Goal: Obtain resource: Download file/media

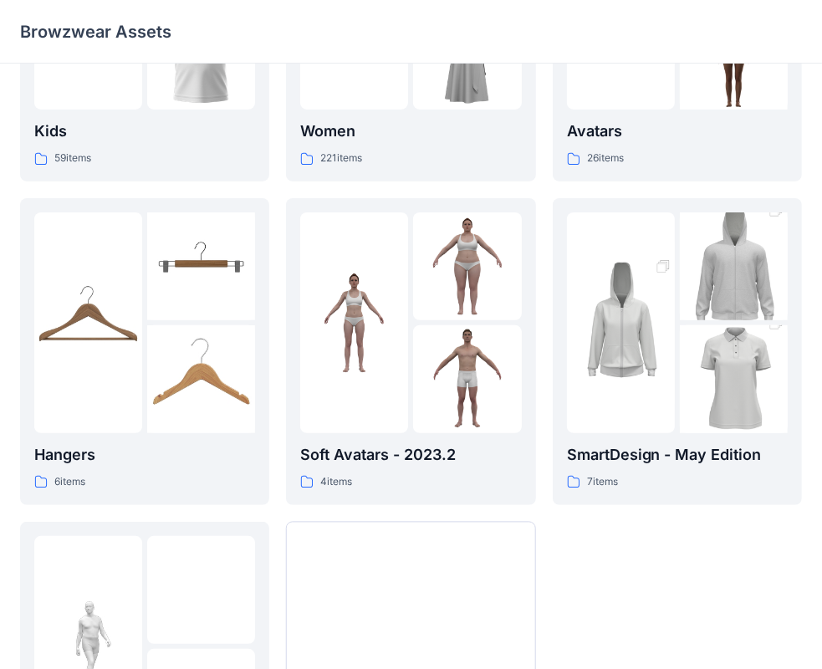
scroll to position [211, 0]
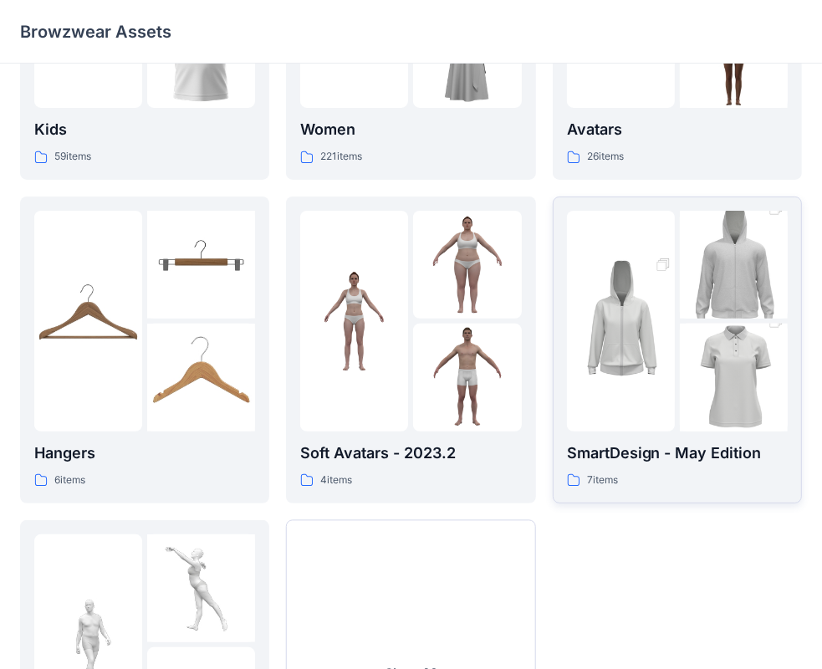
click at [707, 278] on img at bounding box center [734, 265] width 108 height 162
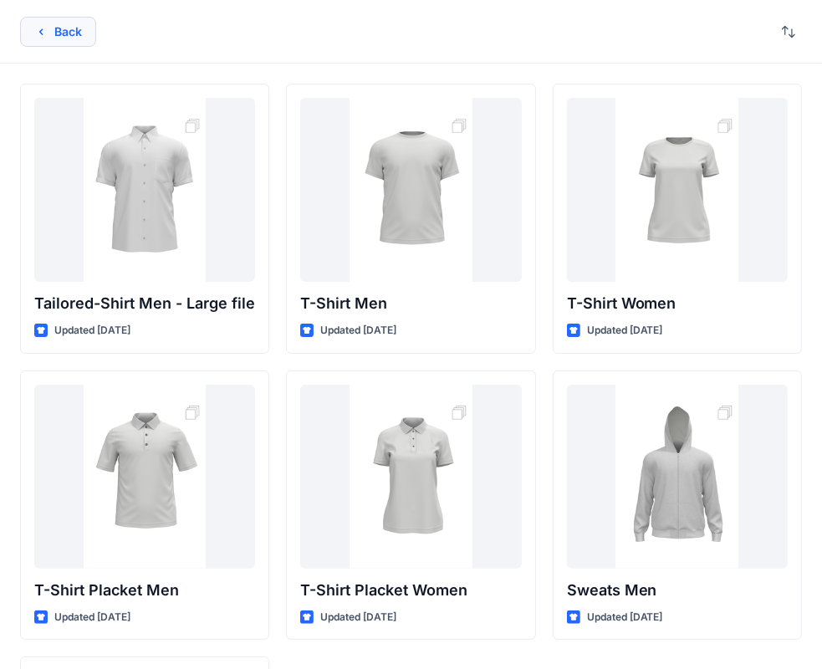
click at [64, 33] on button "Back" at bounding box center [58, 32] width 76 height 30
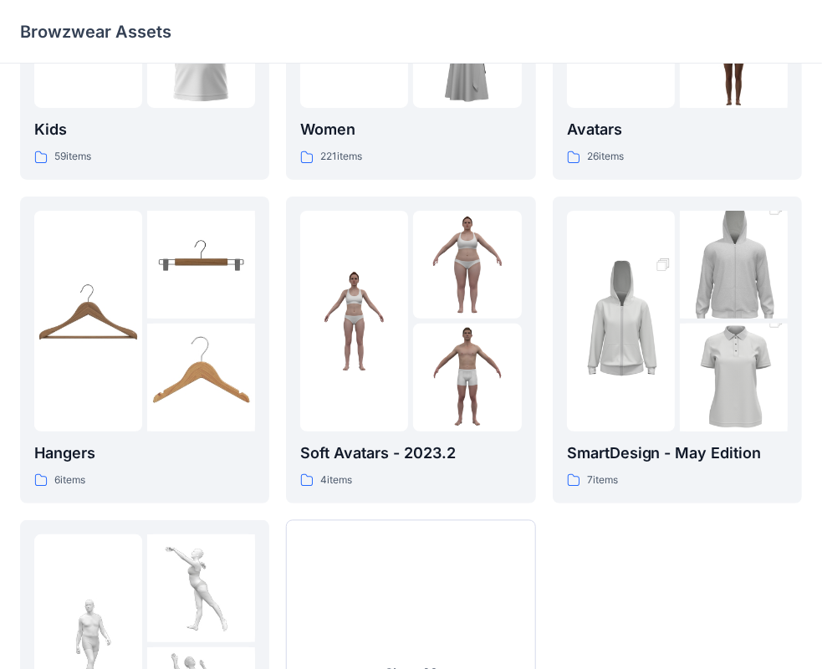
scroll to position [415, 0]
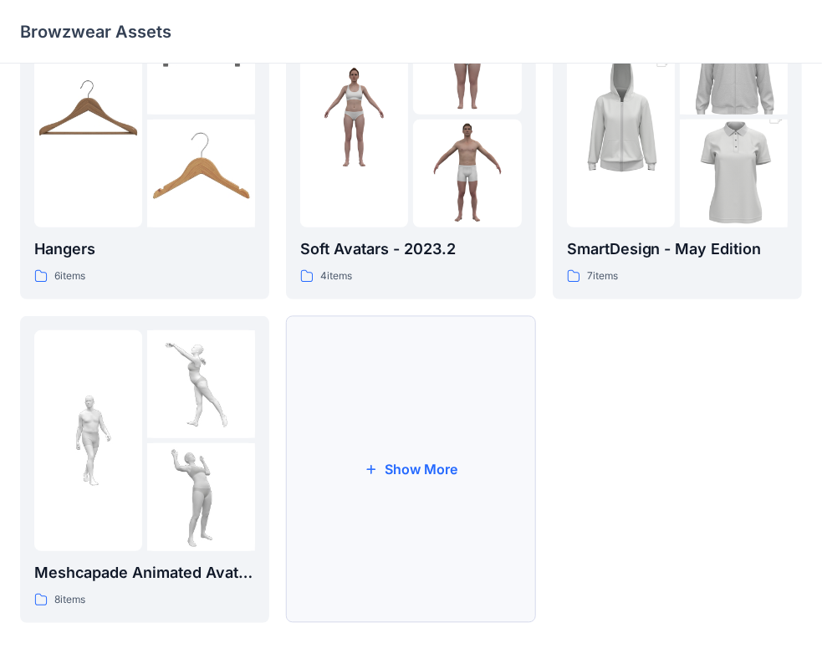
click at [417, 466] on button "Show More" at bounding box center [410, 469] width 249 height 307
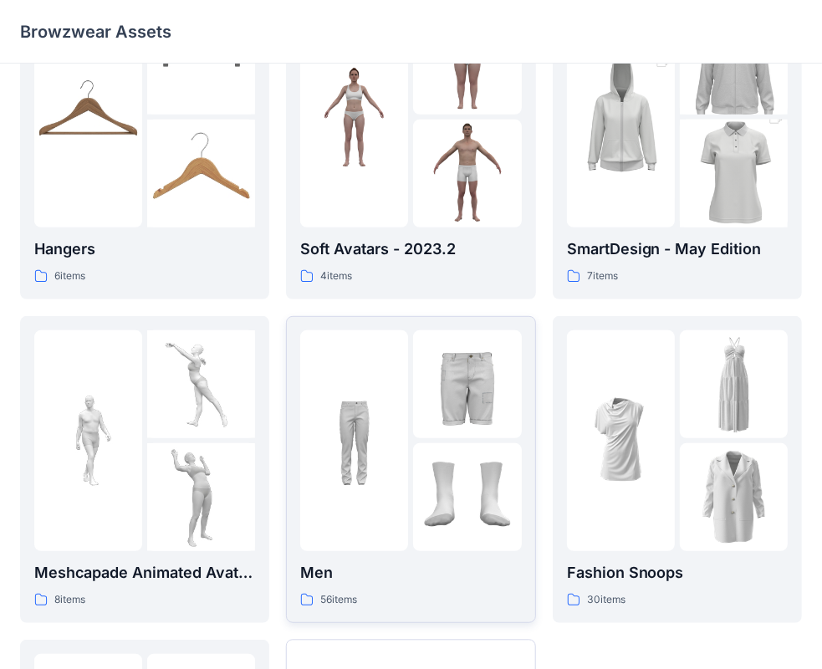
click at [375, 452] on img at bounding box center [354, 440] width 108 height 108
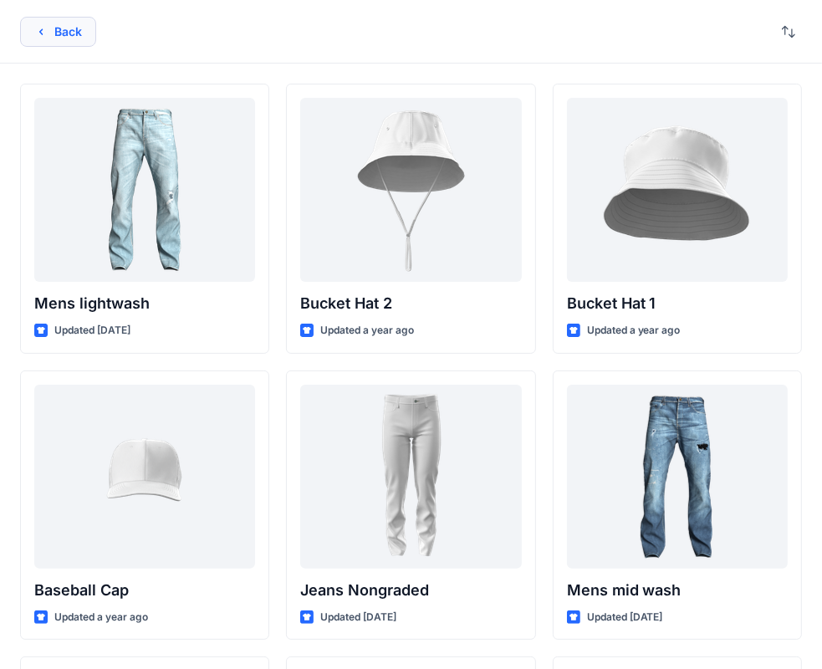
click at [47, 32] on icon "button" at bounding box center [40, 31] width 13 height 13
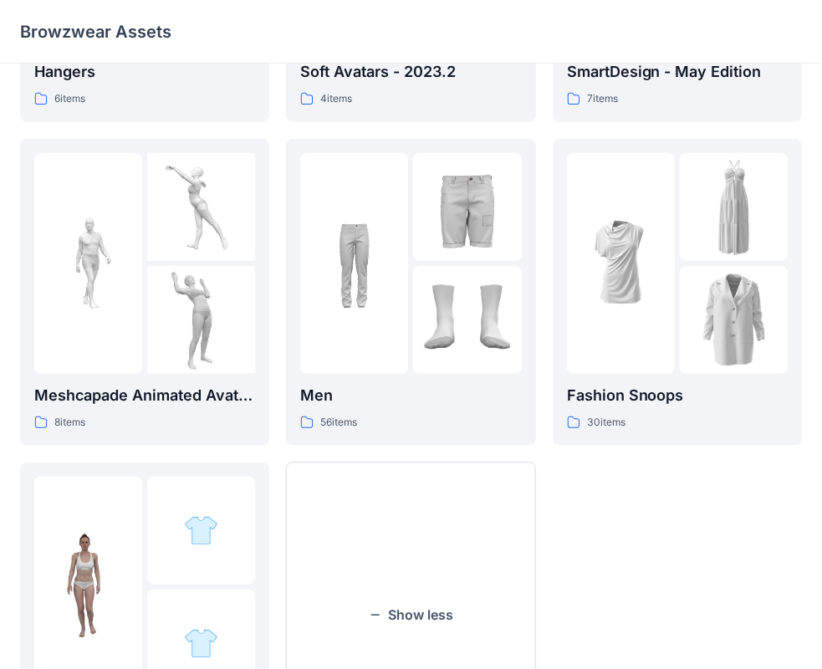
scroll to position [609, 0]
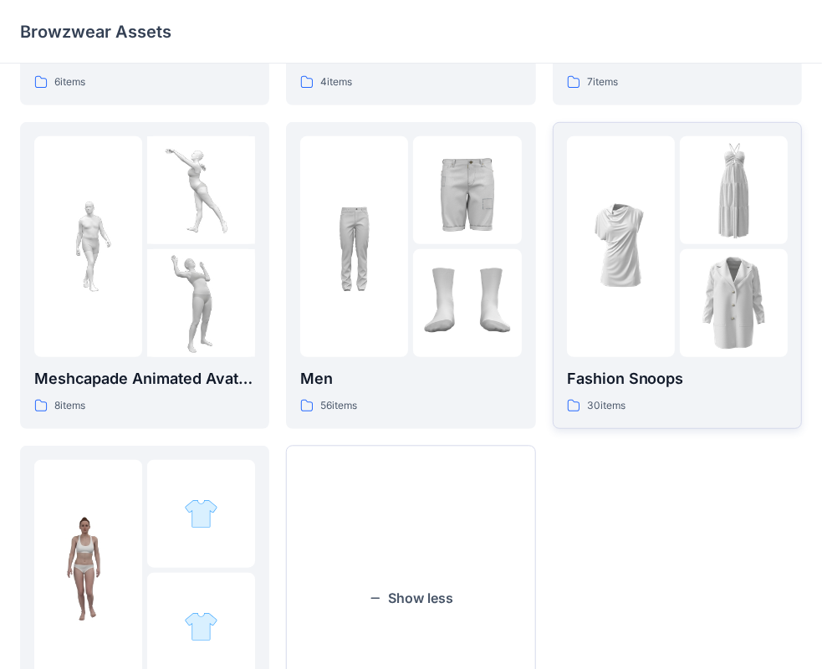
click at [687, 217] on img at bounding box center [734, 190] width 108 height 108
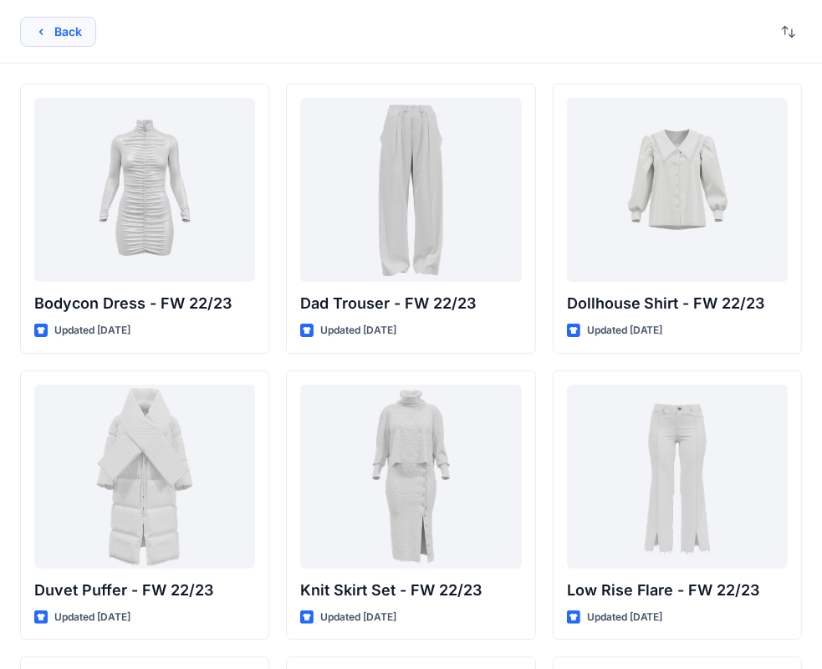
click at [64, 28] on button "Back" at bounding box center [58, 32] width 76 height 30
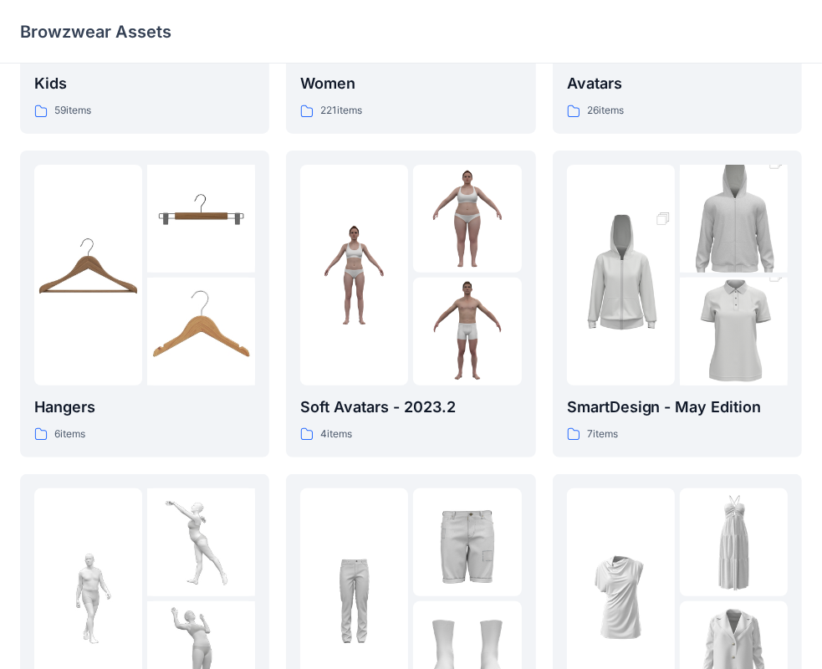
scroll to position [252, 0]
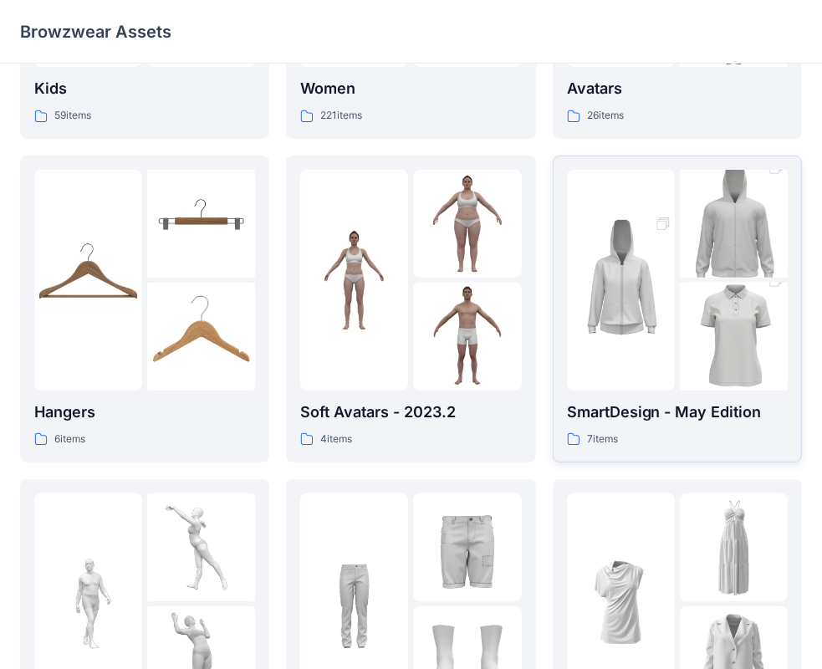
click at [740, 259] on img at bounding box center [734, 224] width 108 height 162
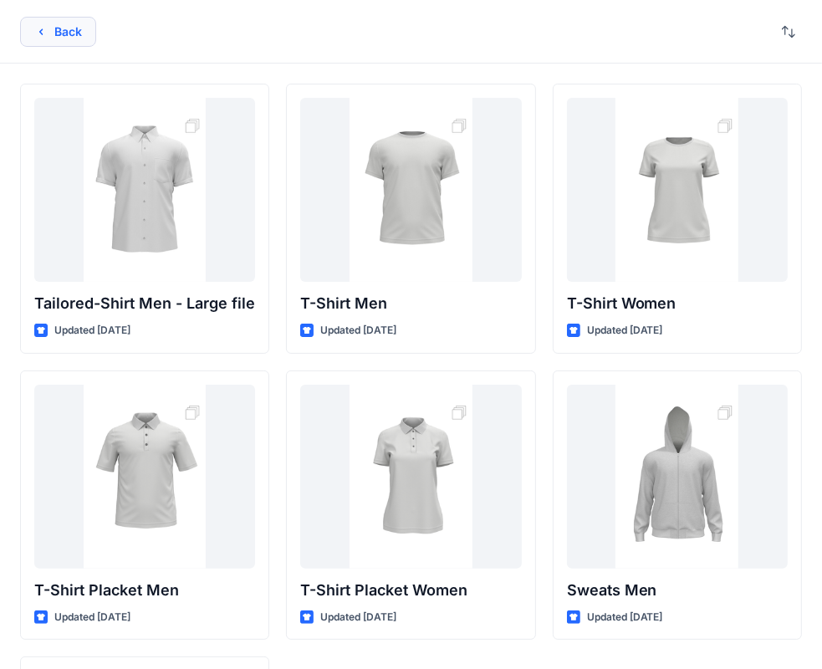
click at [74, 30] on button "Back" at bounding box center [58, 32] width 76 height 30
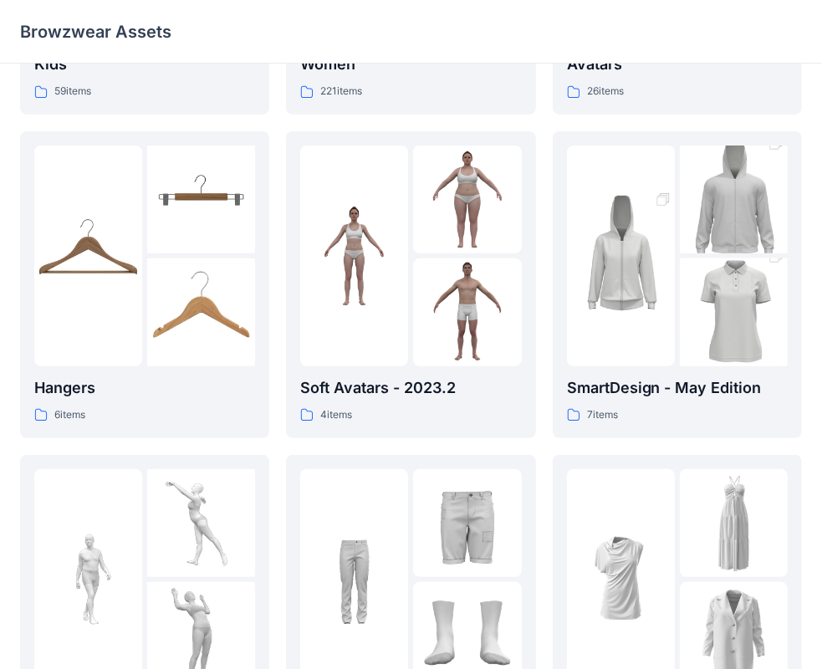
scroll to position [270, 0]
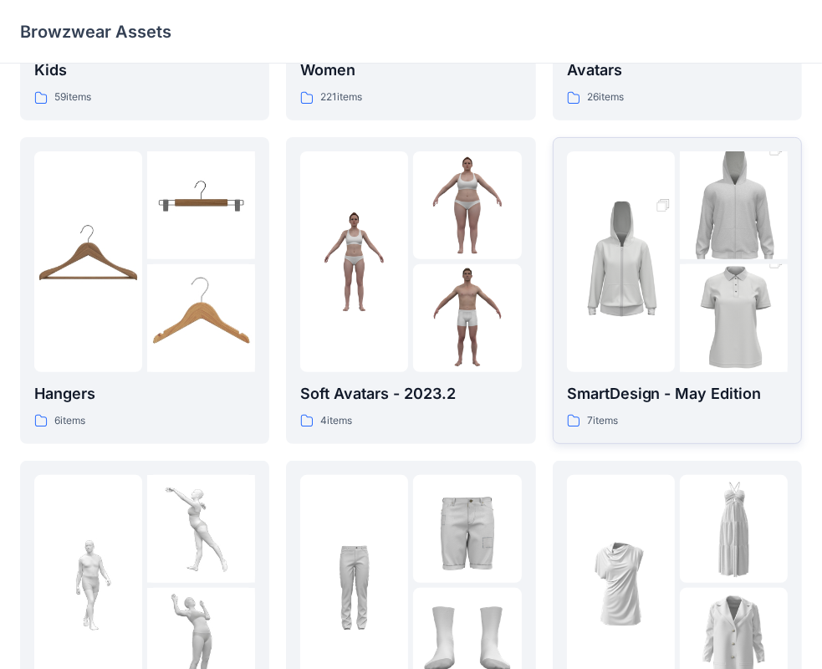
click at [663, 245] on img at bounding box center [621, 262] width 108 height 162
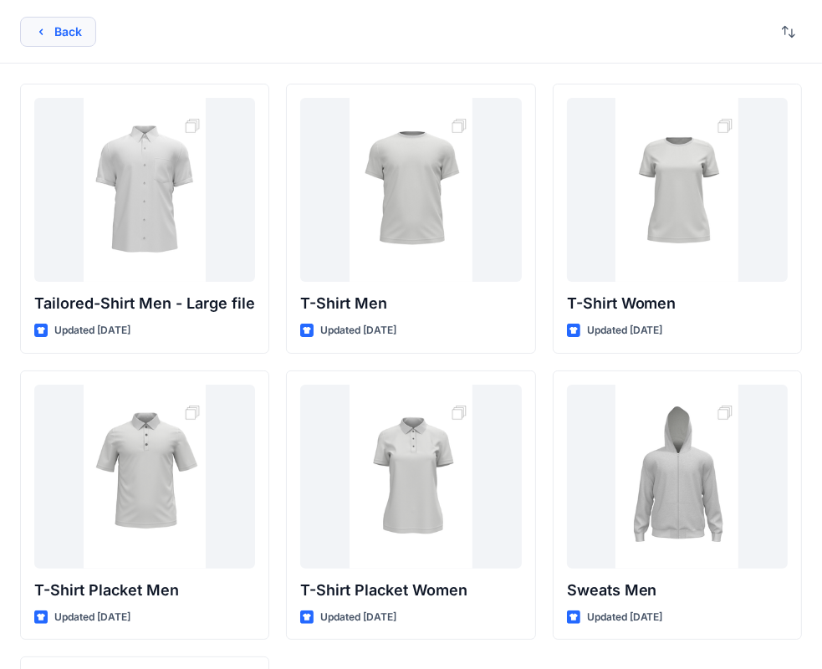
click at [38, 33] on icon "button" at bounding box center [40, 31] width 13 height 13
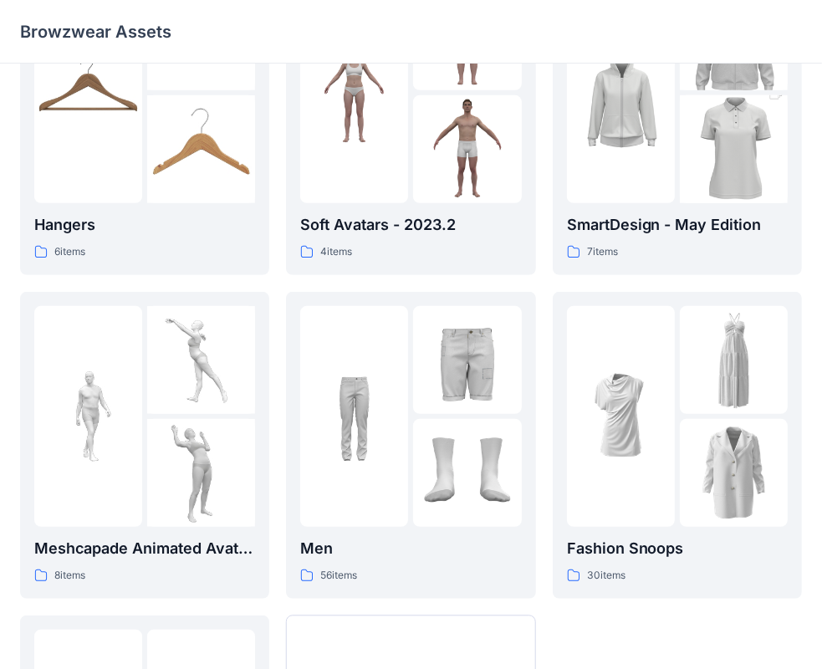
scroll to position [473, 0]
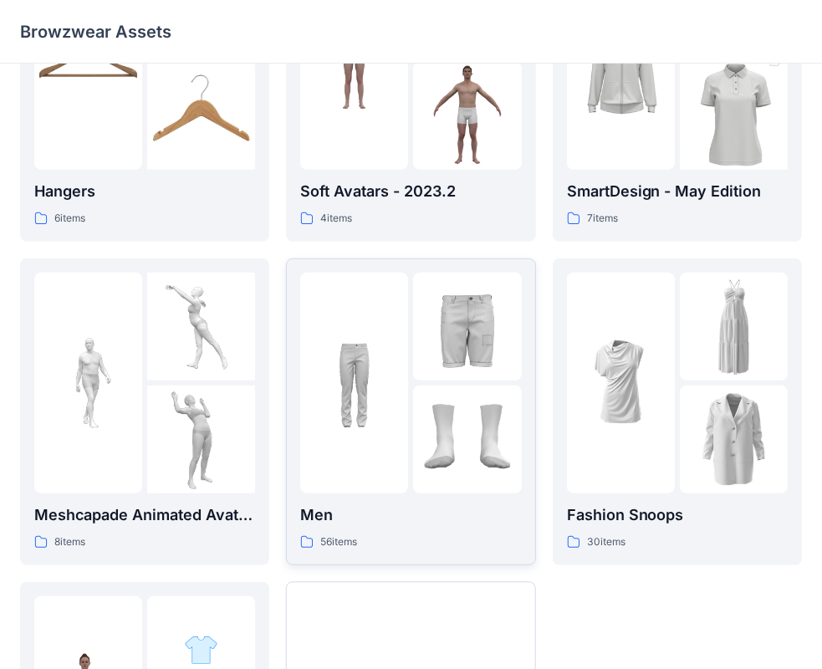
click at [427, 317] on img at bounding box center [467, 327] width 108 height 108
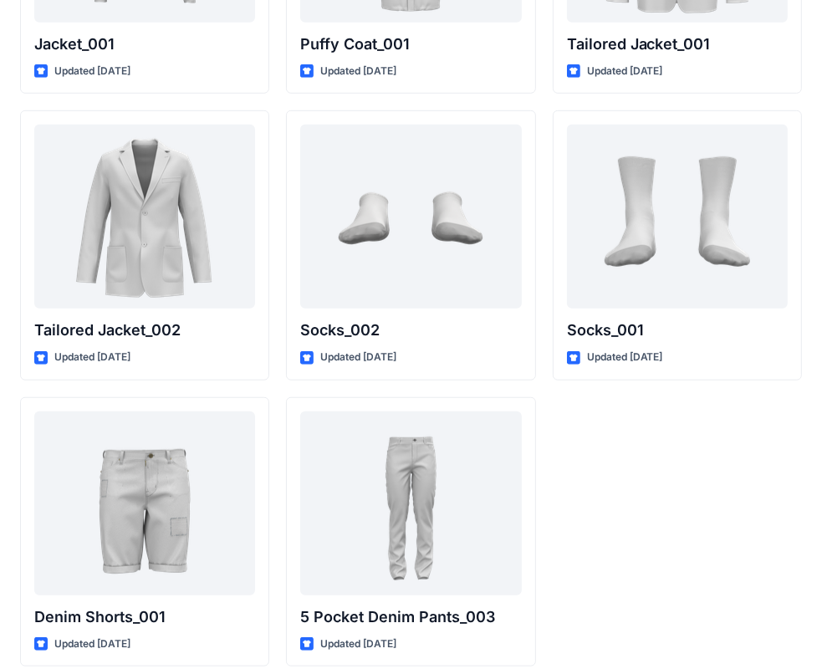
scroll to position [4855, 0]
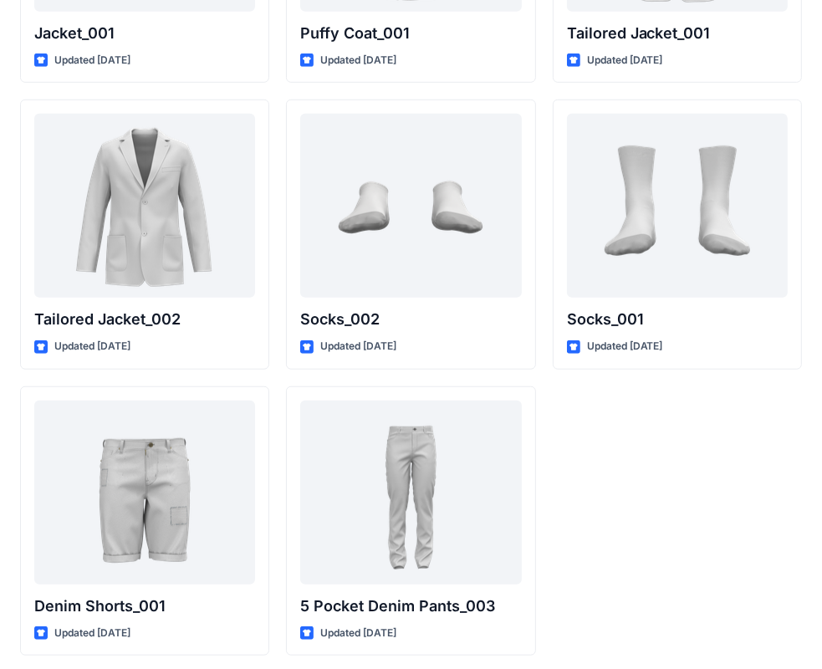
drag, startPoint x: 817, startPoint y: 599, endPoint x: 816, endPoint y: 632, distance: 33.5
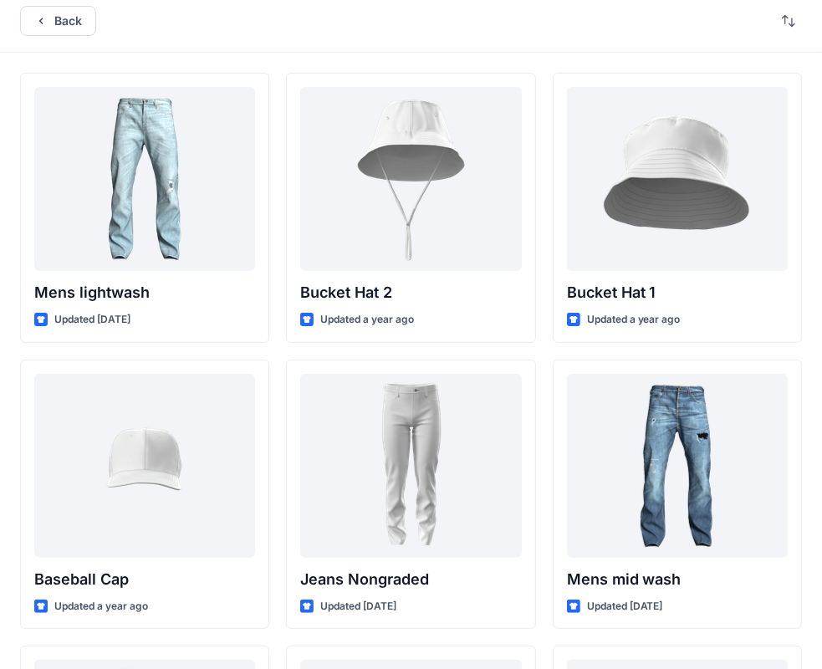
scroll to position [0, 0]
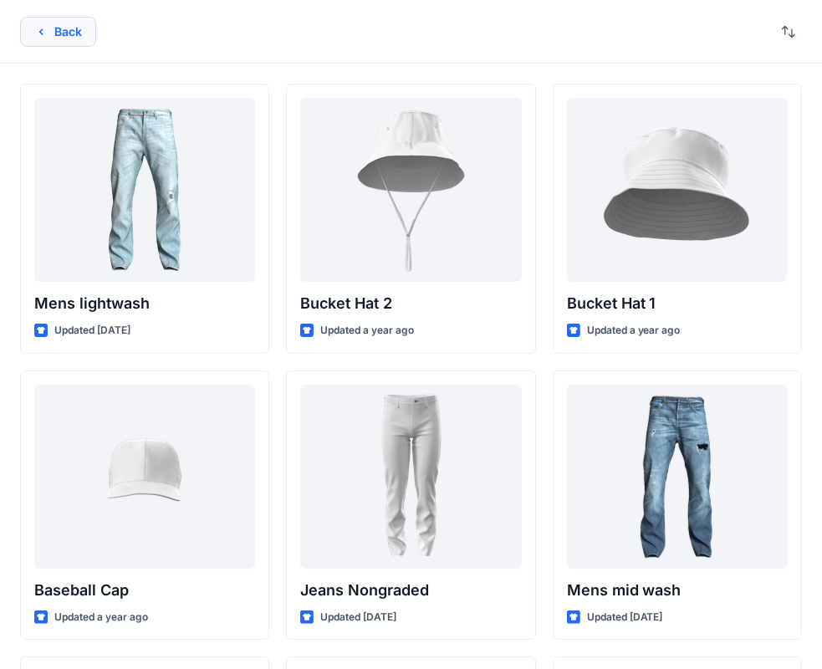
click at [59, 28] on button "Back" at bounding box center [58, 32] width 76 height 30
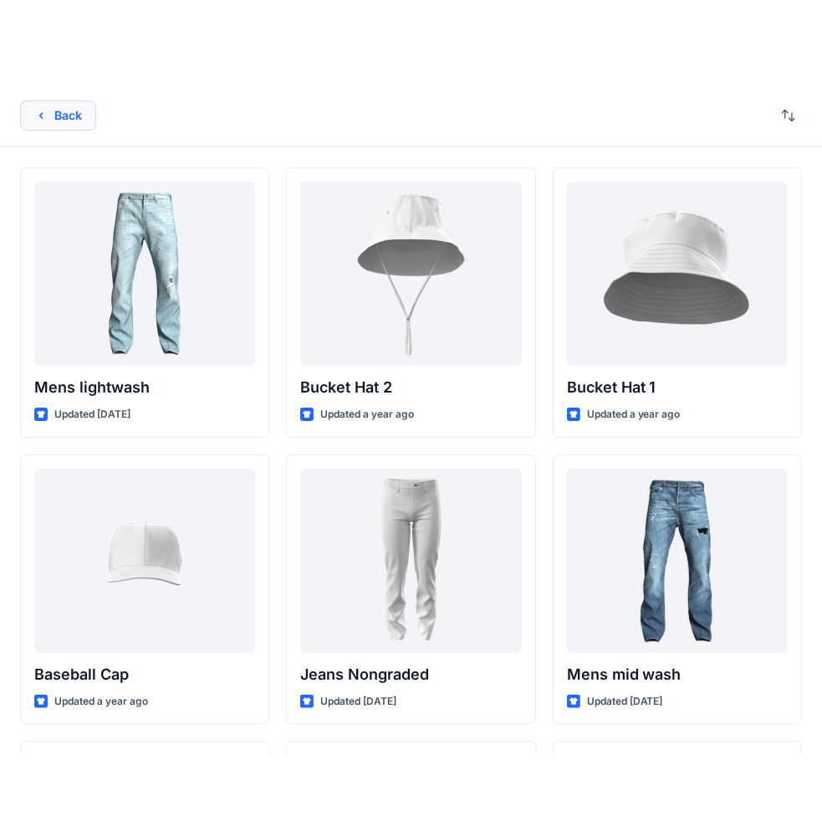
scroll to position [473, 0]
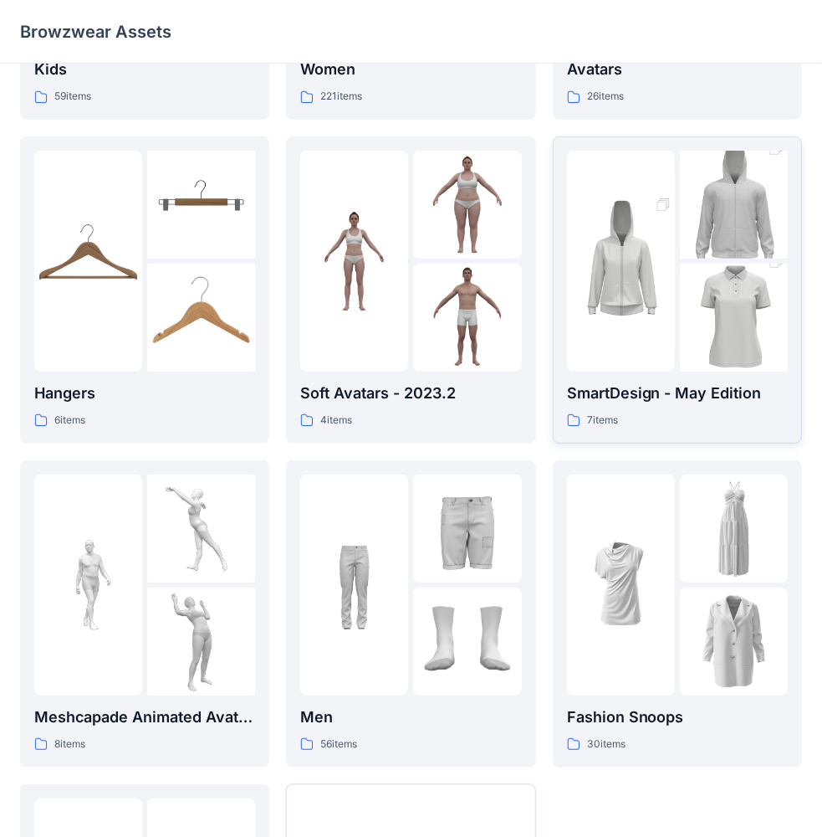
click at [694, 239] on img at bounding box center [734, 205] width 108 height 162
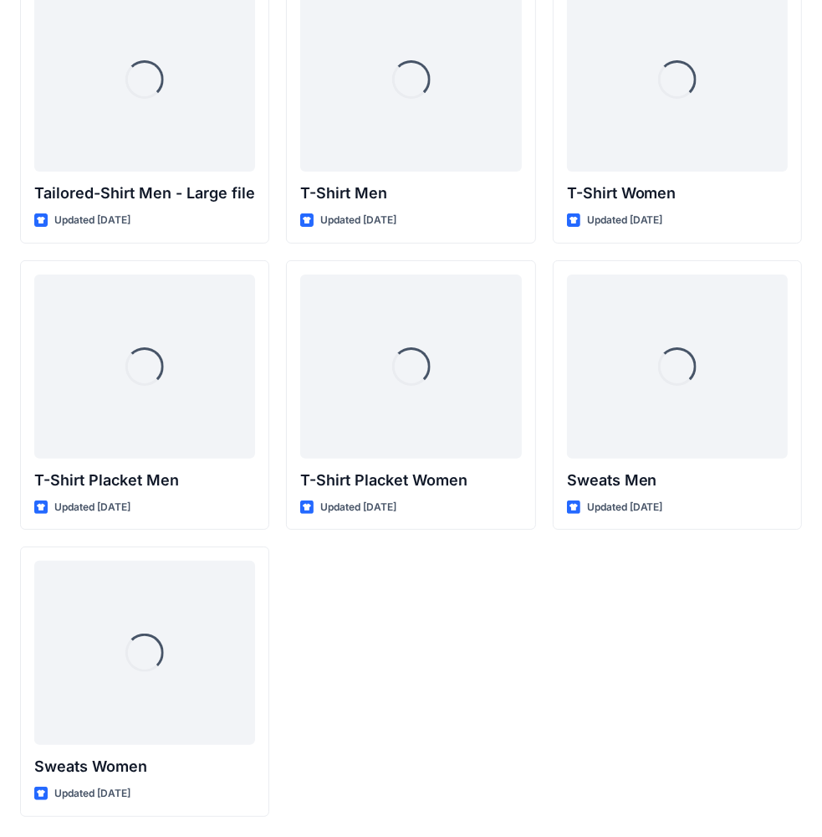
scroll to position [109, 0]
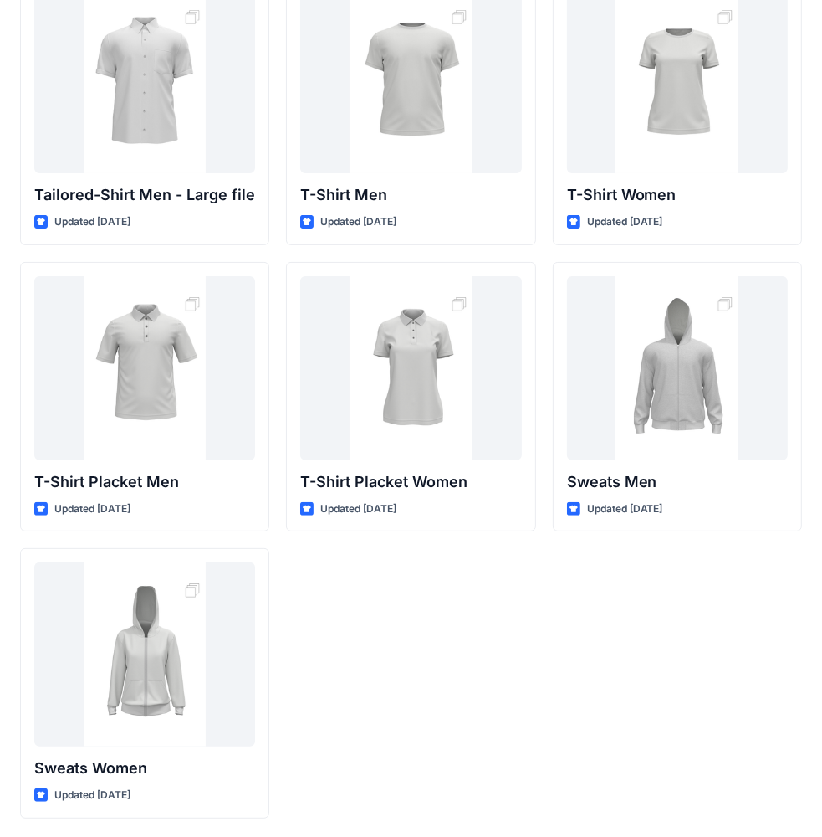
click at [448, 600] on div "T-Shirt Men Updated [DATE] T-Shirt Placket Women Updated [DATE]" at bounding box center [410, 396] width 249 height 843
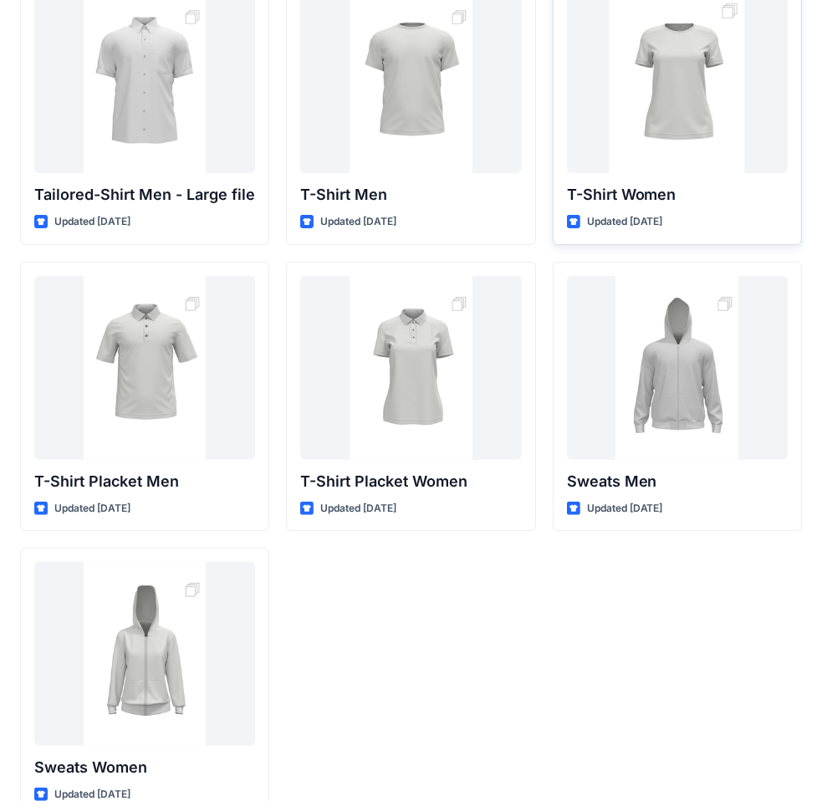
scroll to position [0, 0]
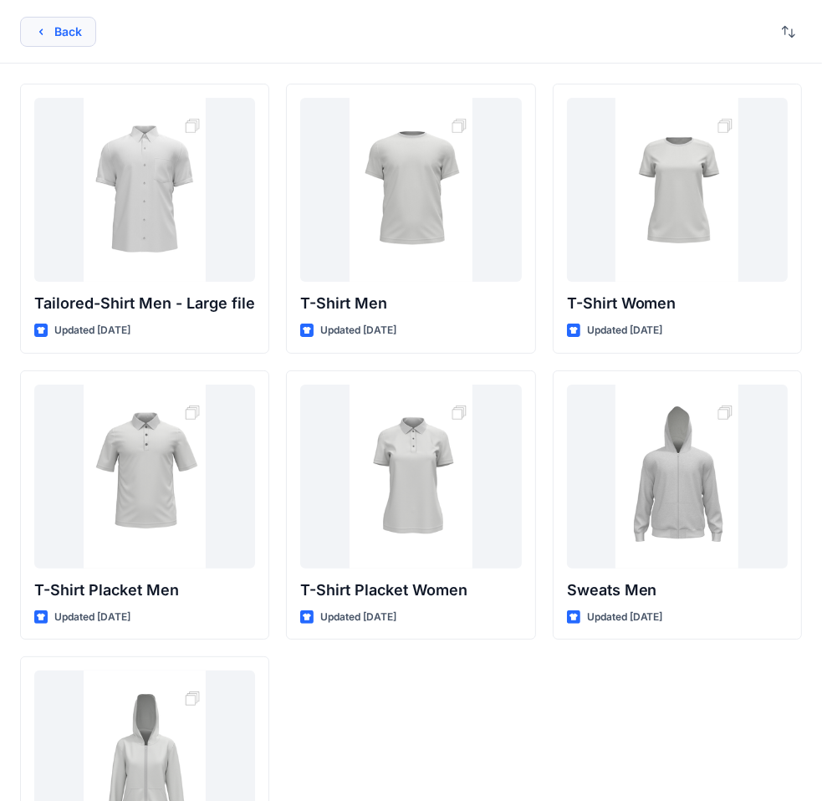
click at [44, 31] on icon "button" at bounding box center [40, 31] width 13 height 13
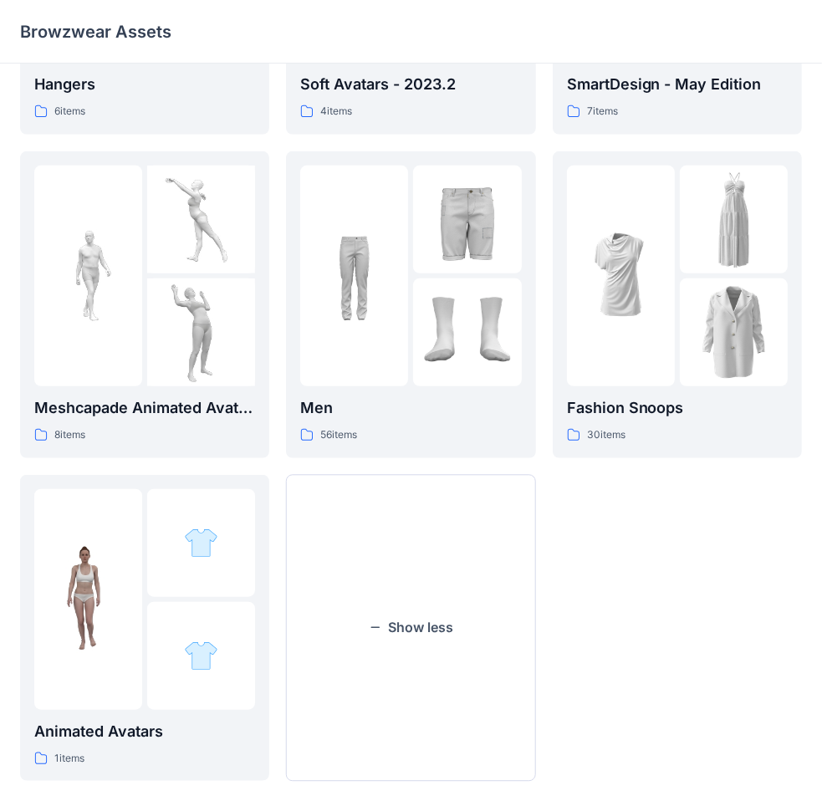
scroll to position [607, 0]
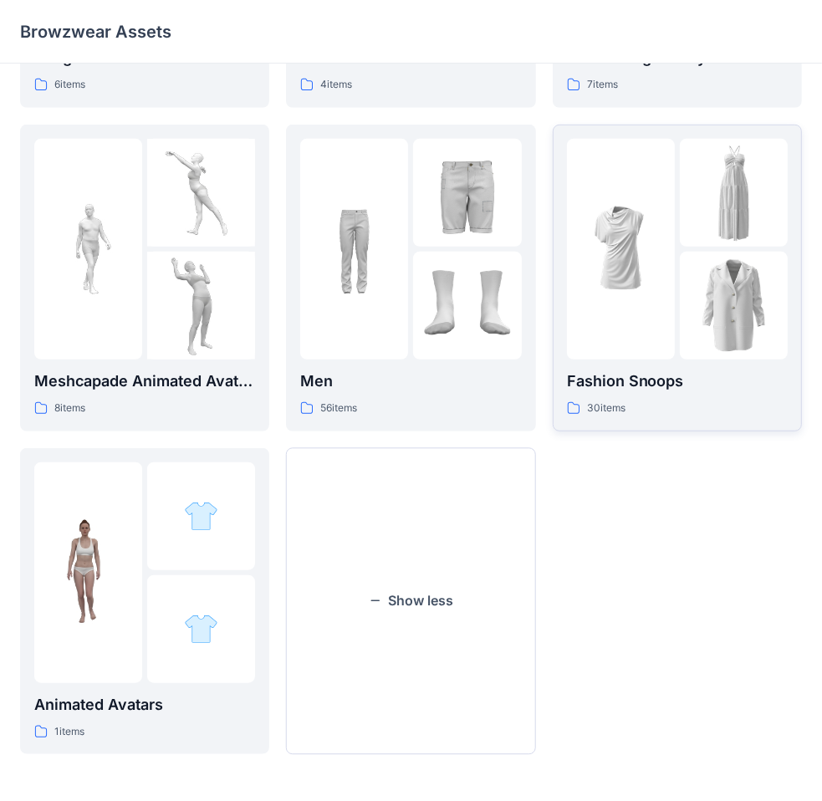
click at [648, 252] on img at bounding box center [621, 249] width 108 height 108
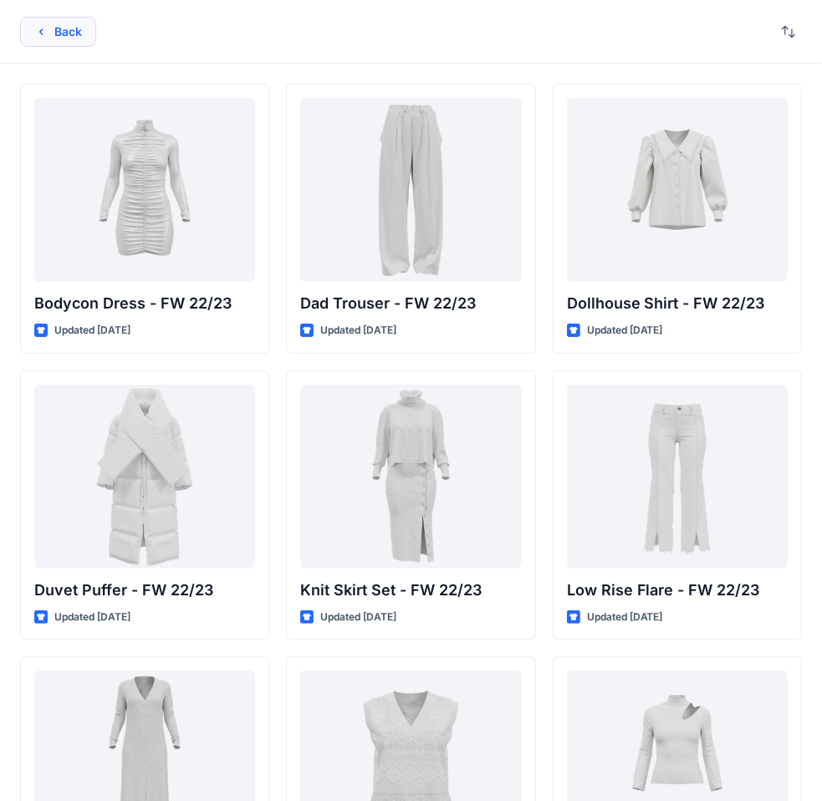
click at [50, 33] on button "Back" at bounding box center [58, 32] width 76 height 30
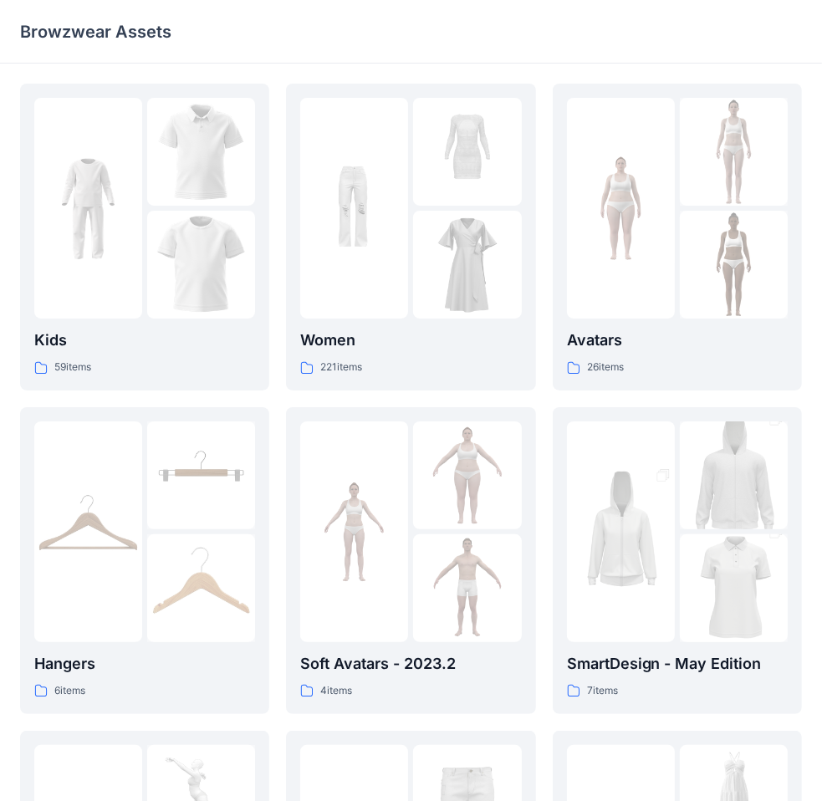
scroll to position [607, 0]
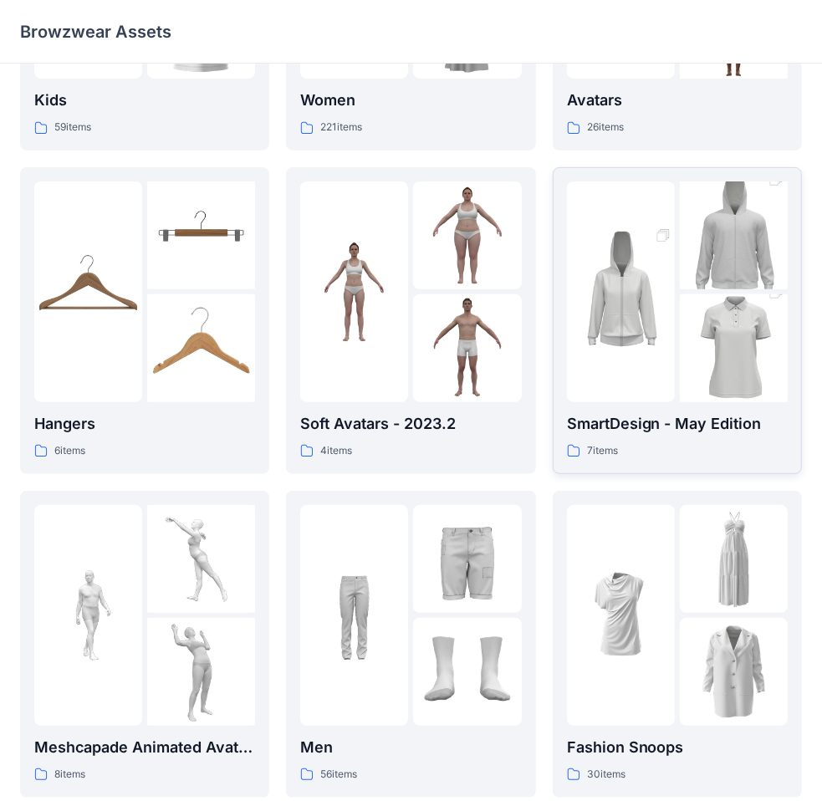
click at [706, 318] on img at bounding box center [734, 349] width 108 height 162
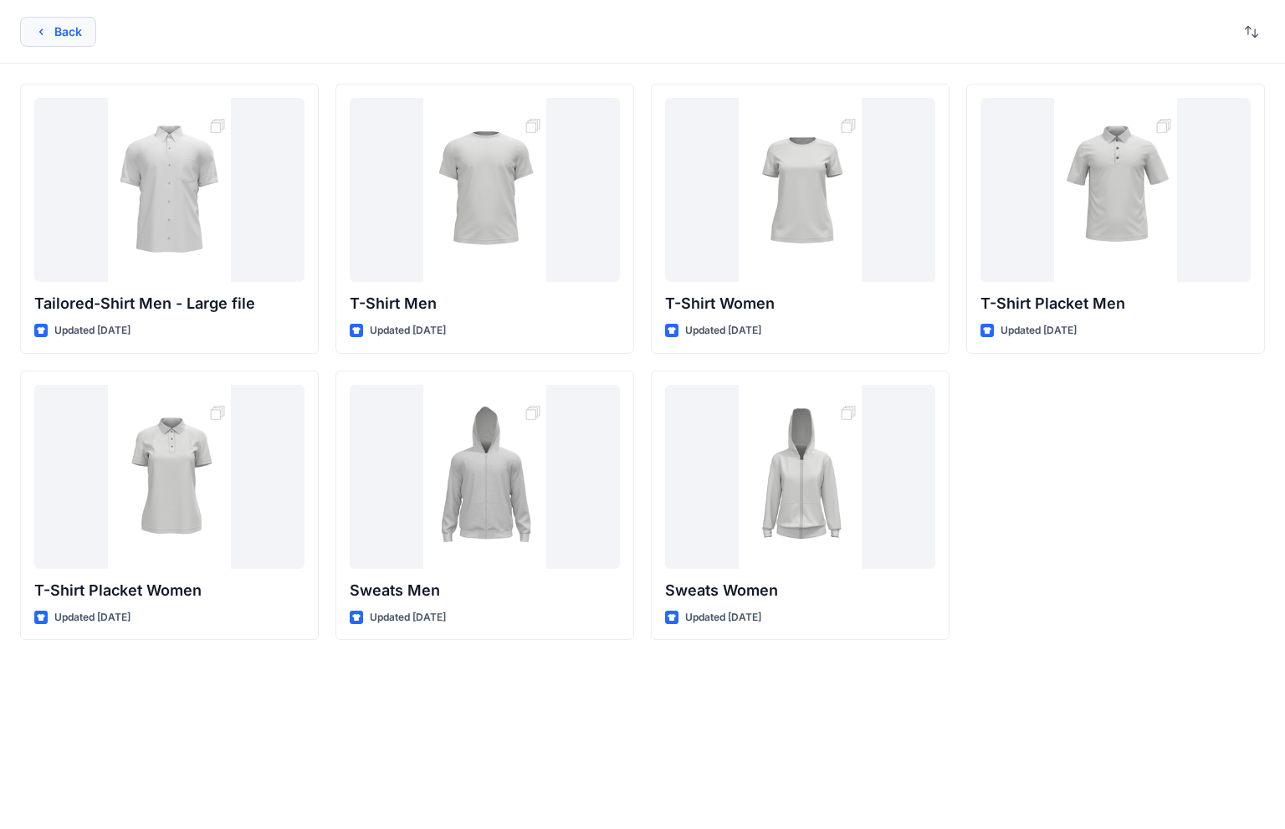
click at [50, 33] on button "Back" at bounding box center [58, 32] width 76 height 30
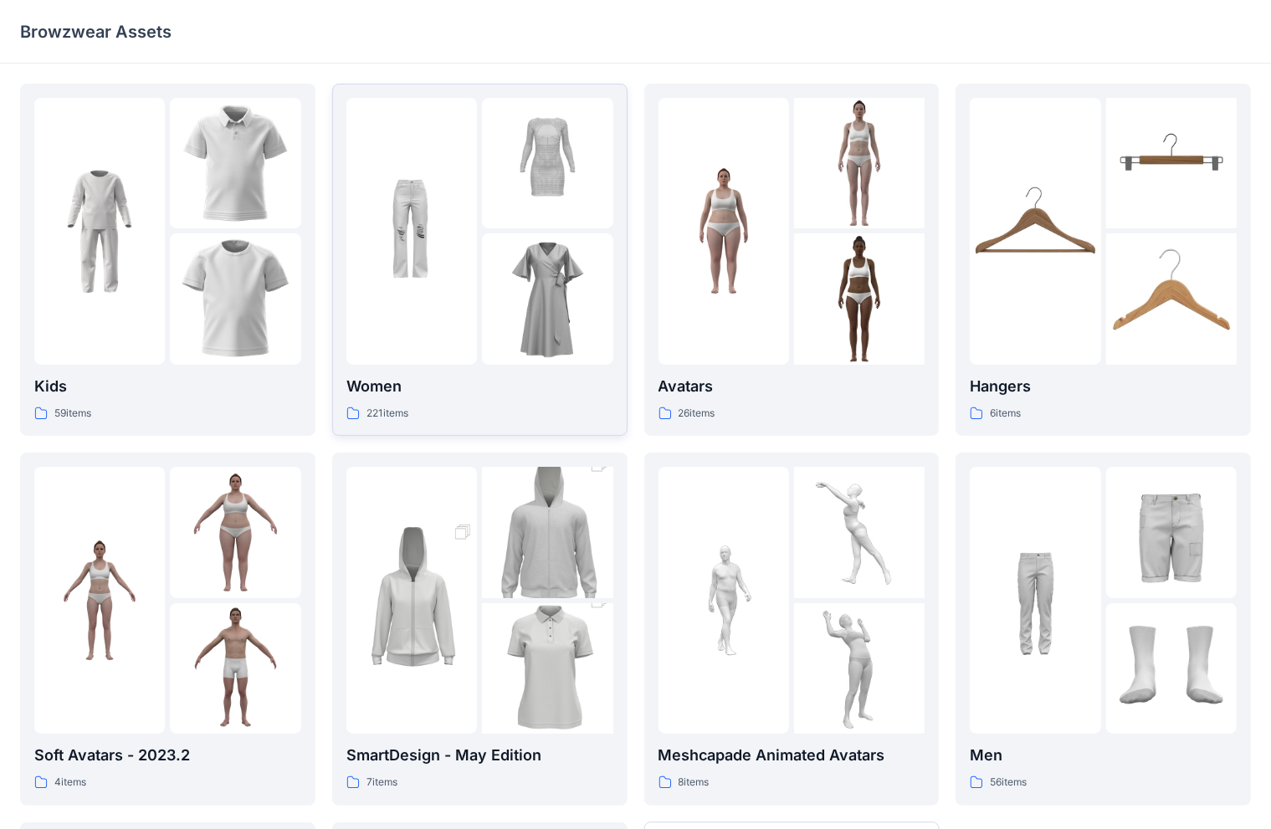
click at [505, 206] on img at bounding box center [547, 163] width 131 height 131
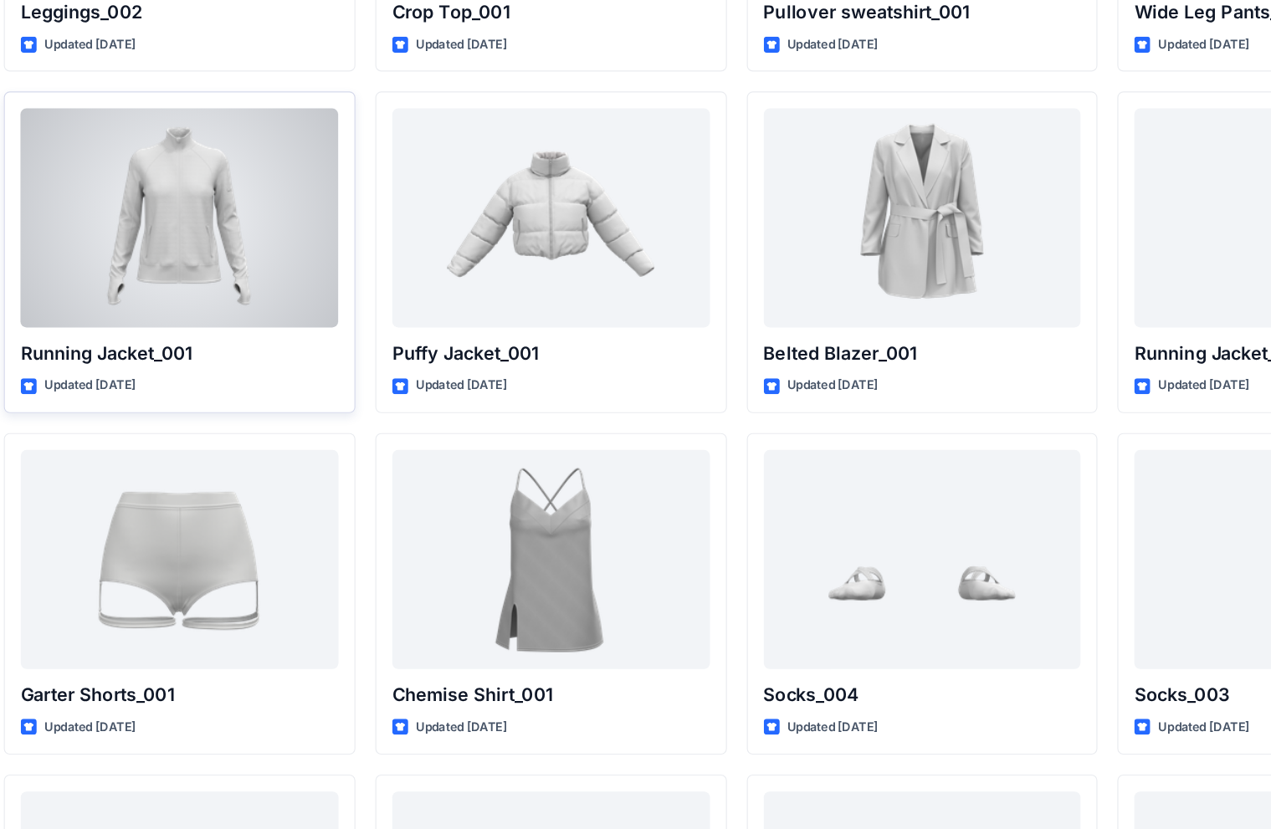
scroll to position [14874, 0]
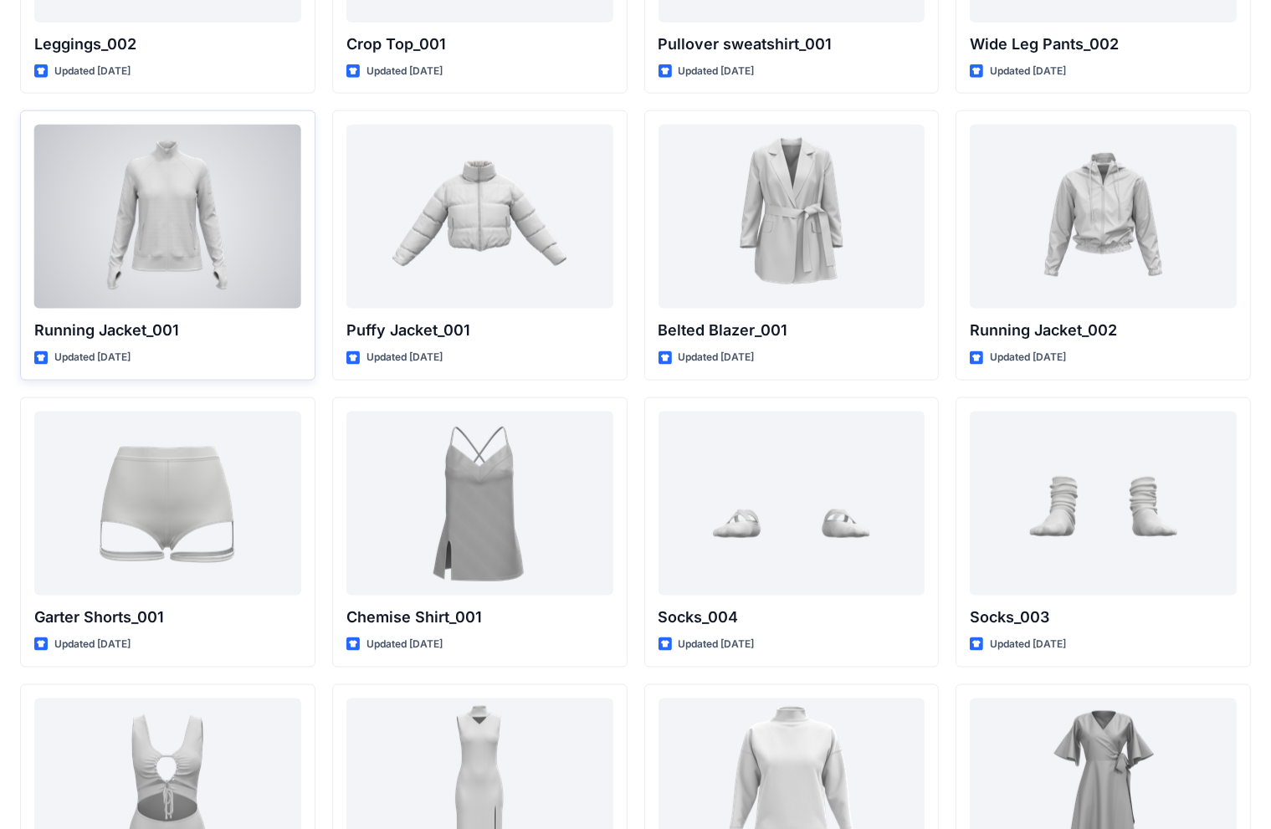
click at [164, 211] on div at bounding box center [167, 217] width 267 height 184
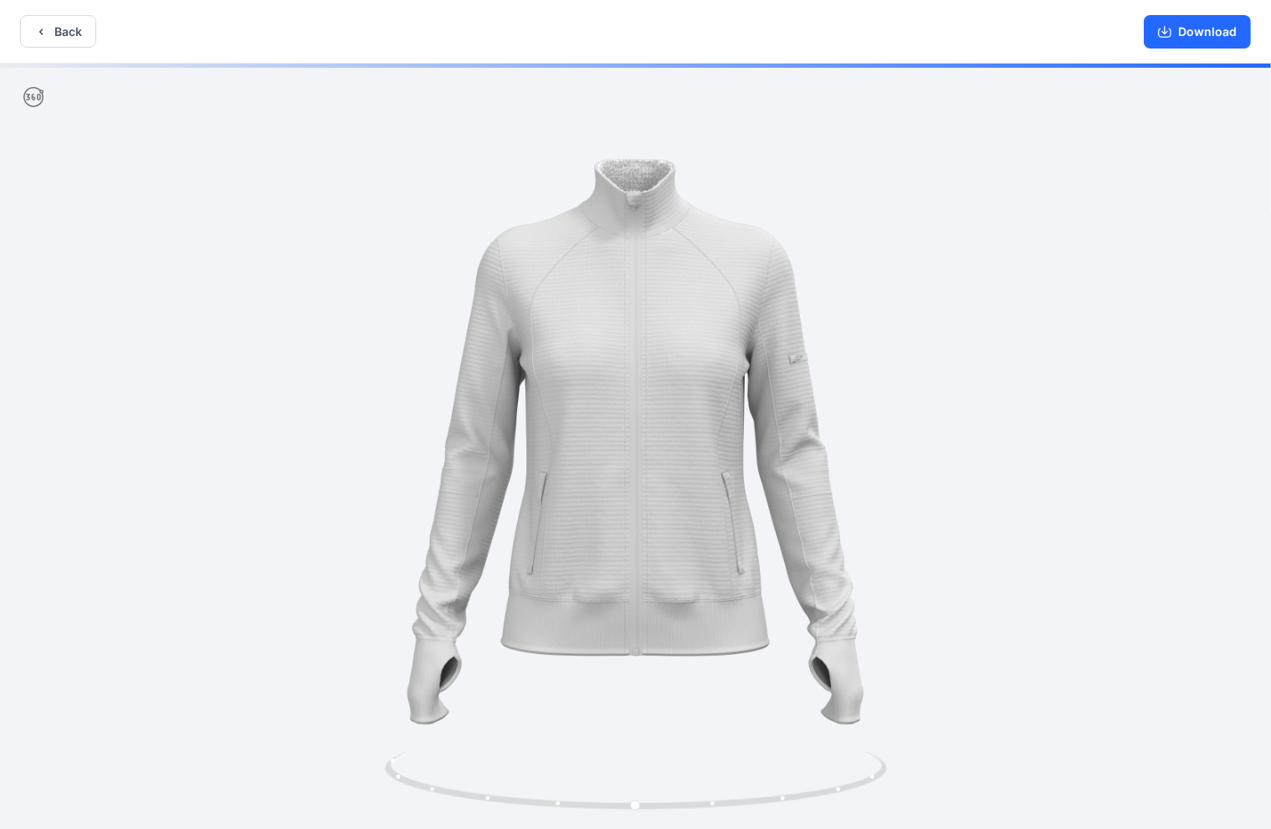
scroll to position [3, 0]
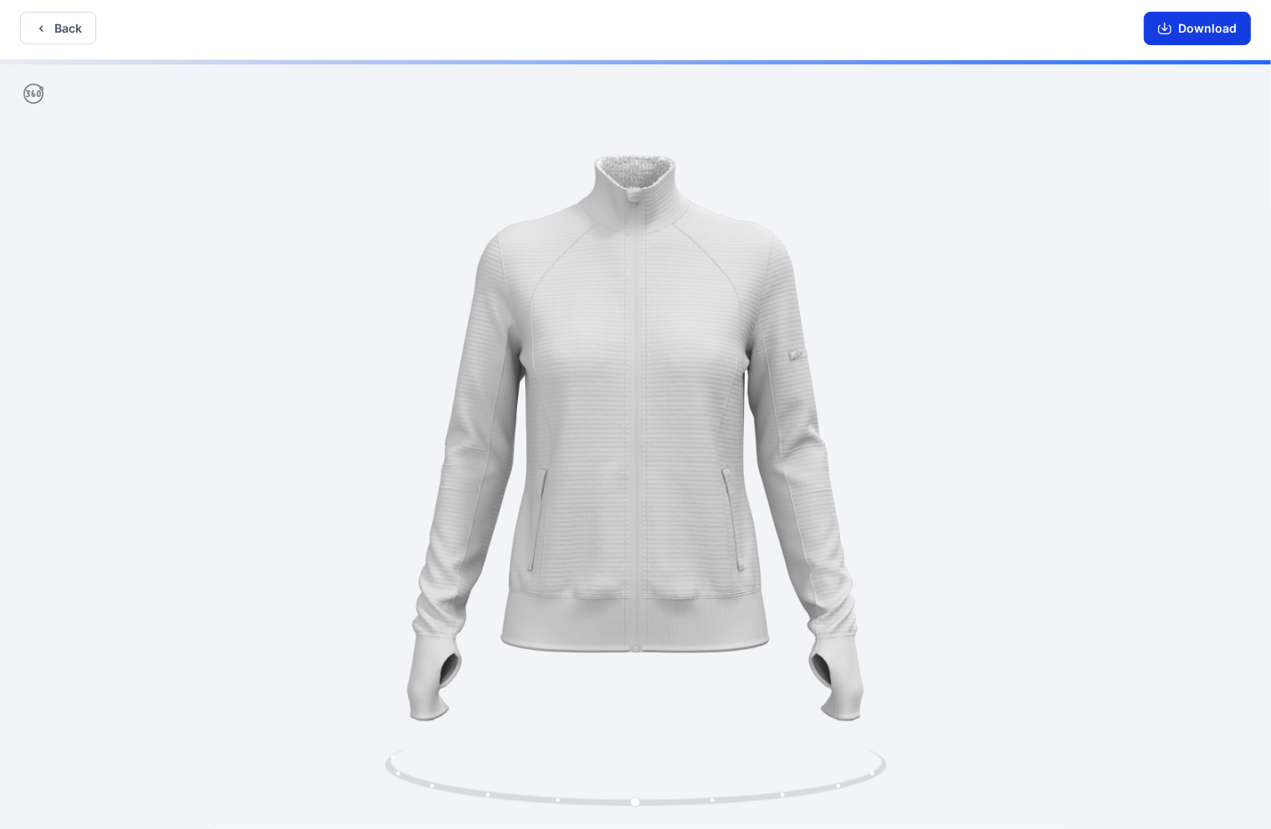
click at [836, 27] on button "Download" at bounding box center [1197, 28] width 107 height 33
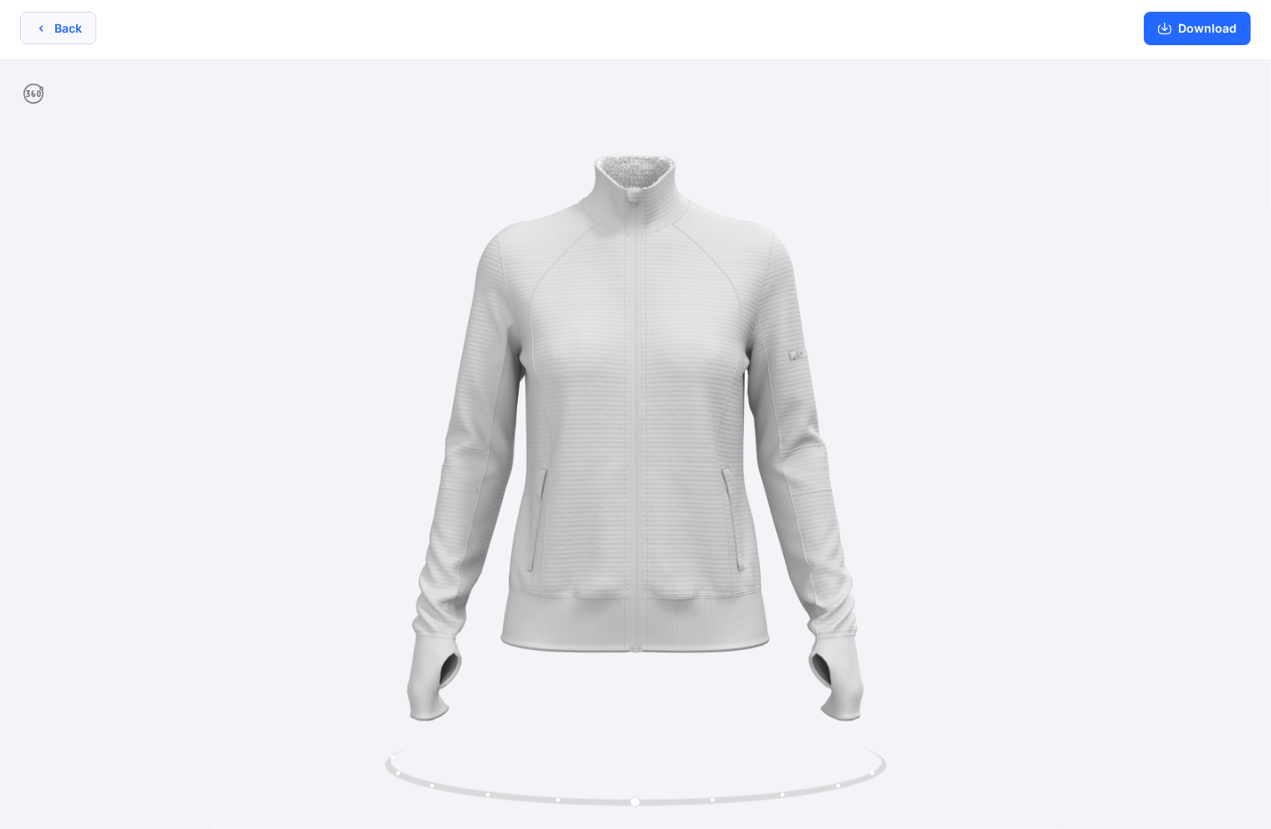
click at [50, 30] on button "Back" at bounding box center [58, 28] width 76 height 33
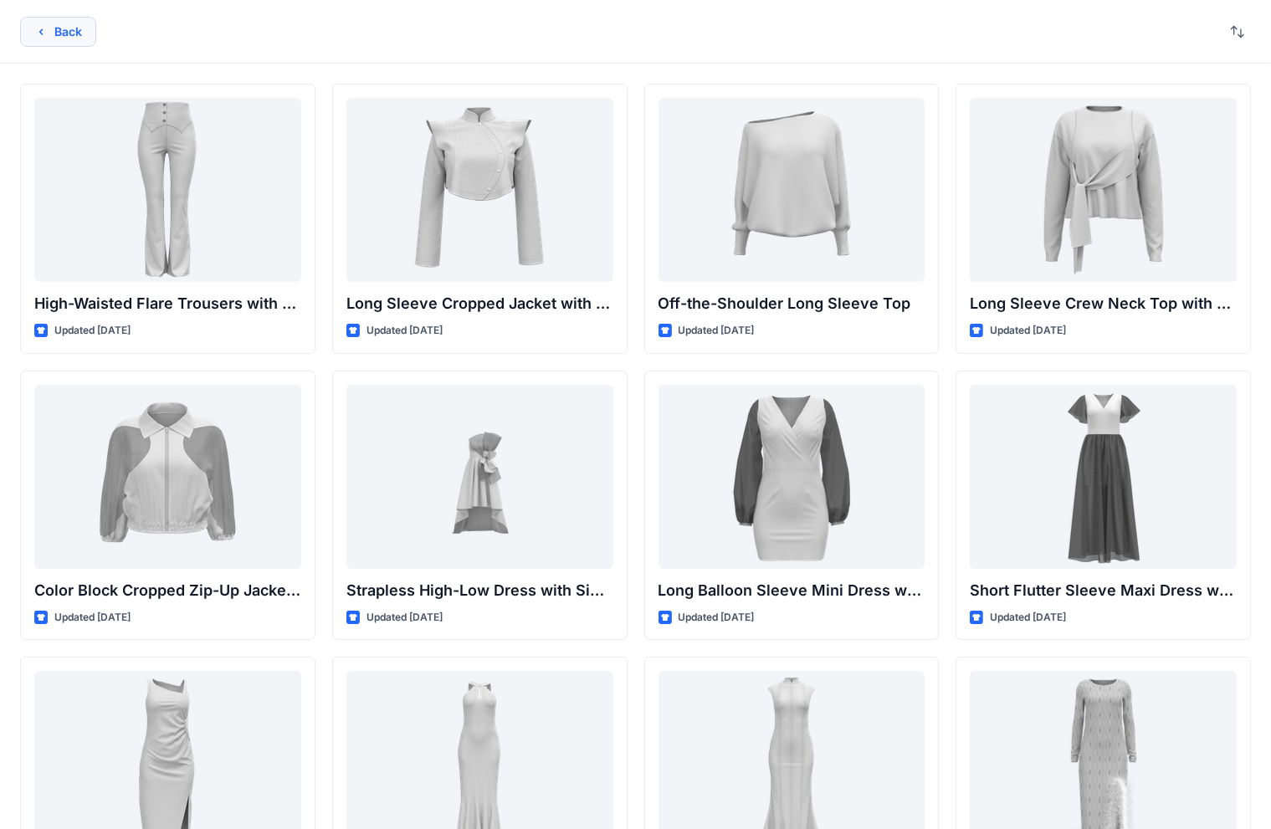
click at [70, 28] on button "Back" at bounding box center [58, 32] width 76 height 30
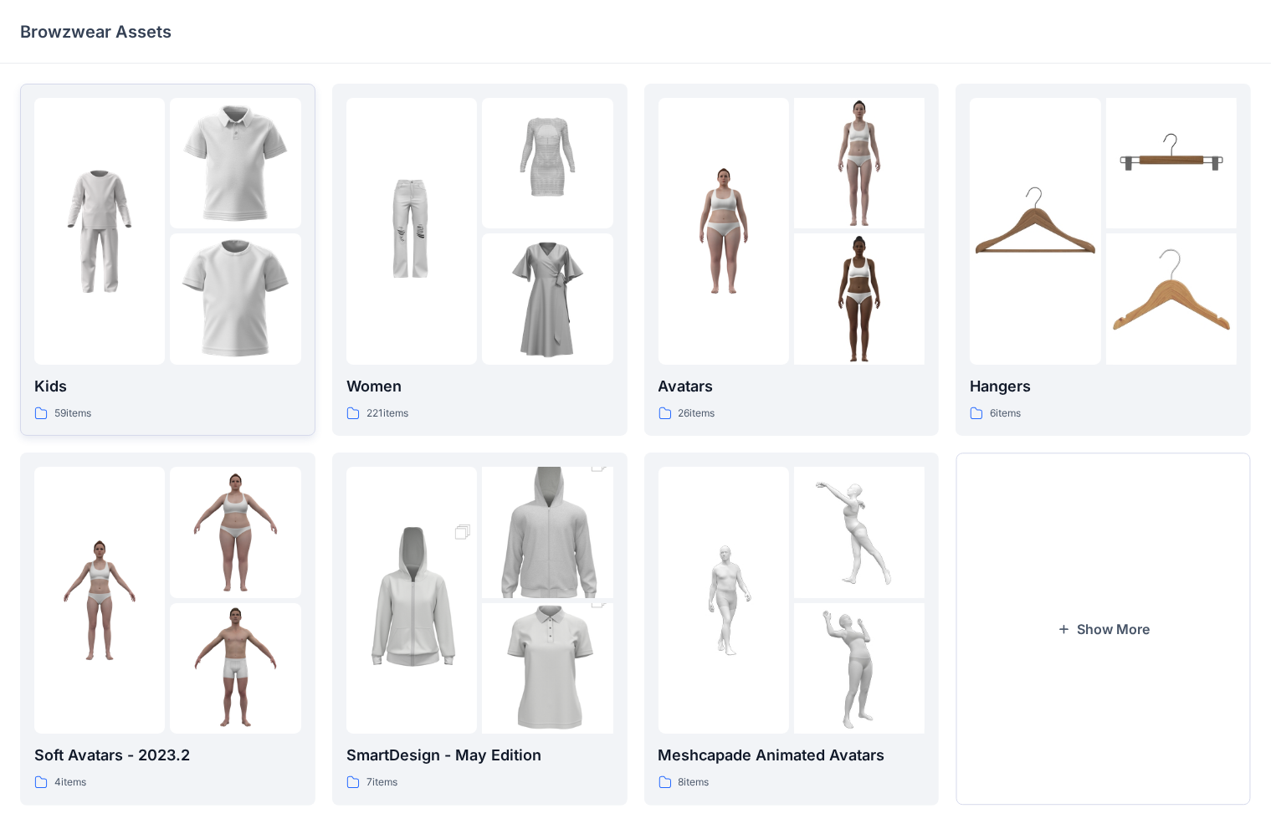
click at [113, 234] on img at bounding box center [99, 231] width 131 height 131
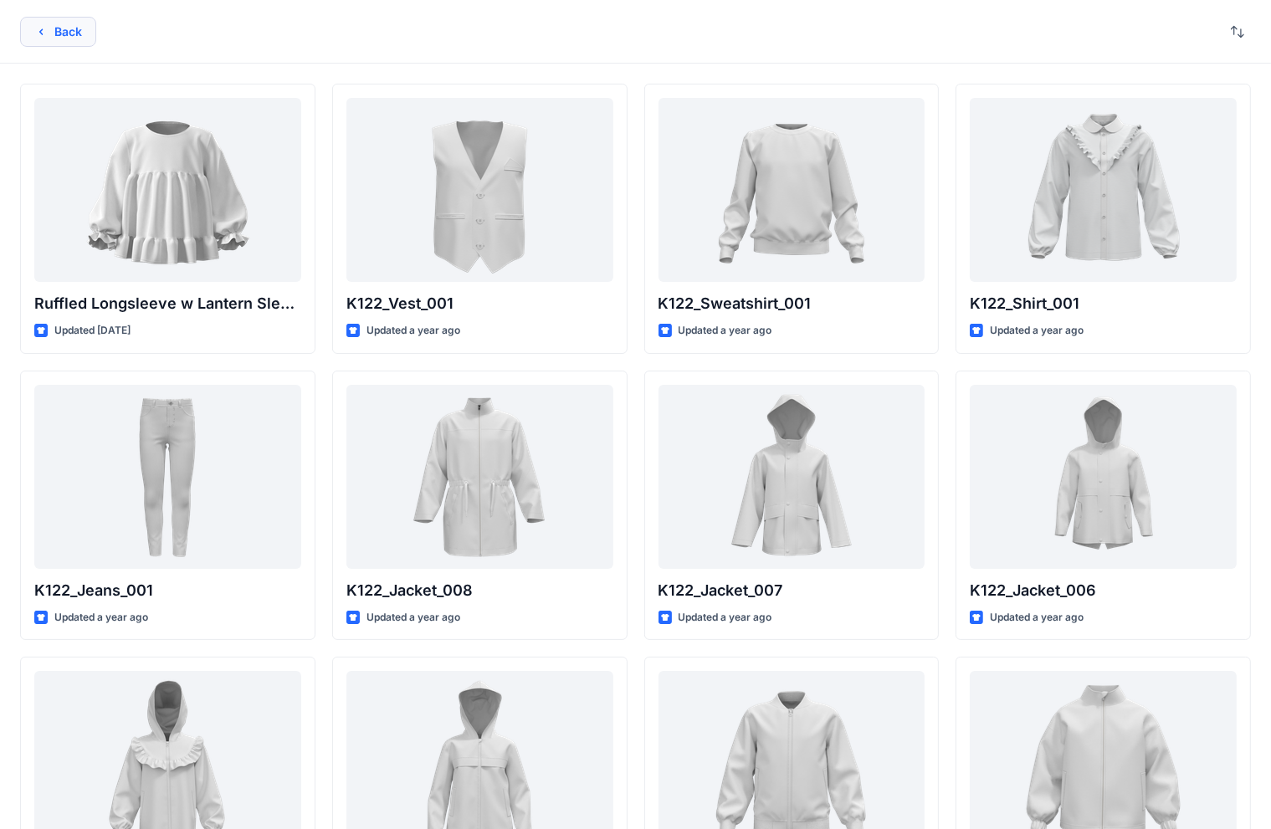
click at [42, 25] on icon "button" at bounding box center [40, 31] width 13 height 13
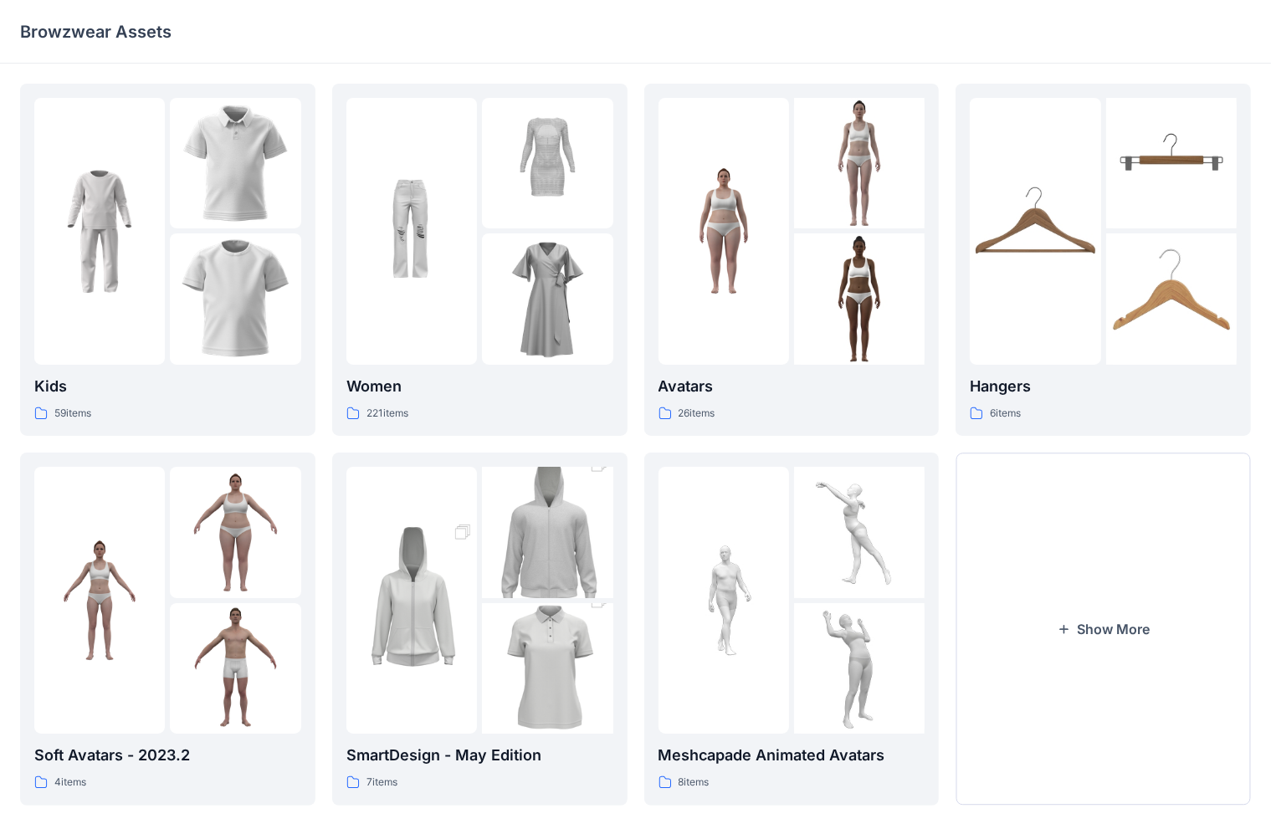
scroll to position [23, 0]
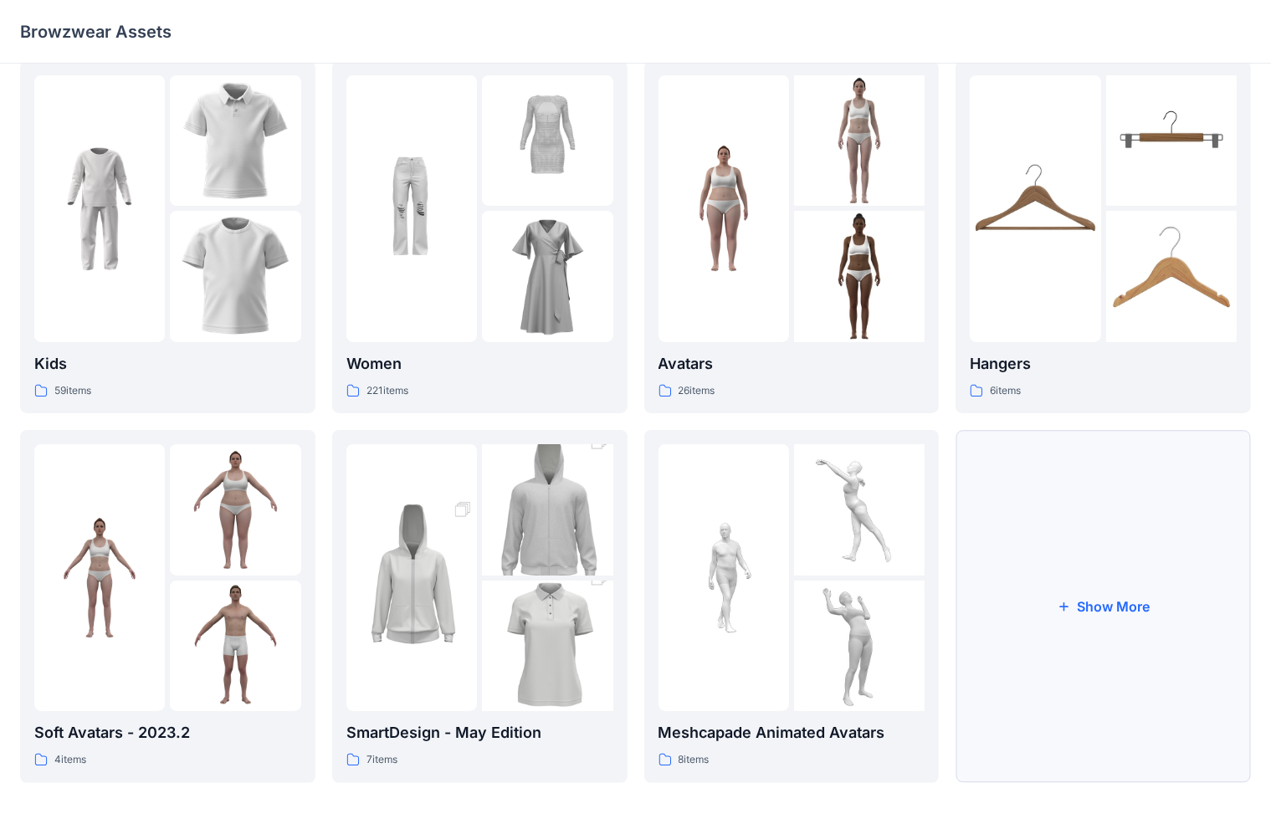
click at [836, 611] on button "Show More" at bounding box center [1102, 606] width 295 height 352
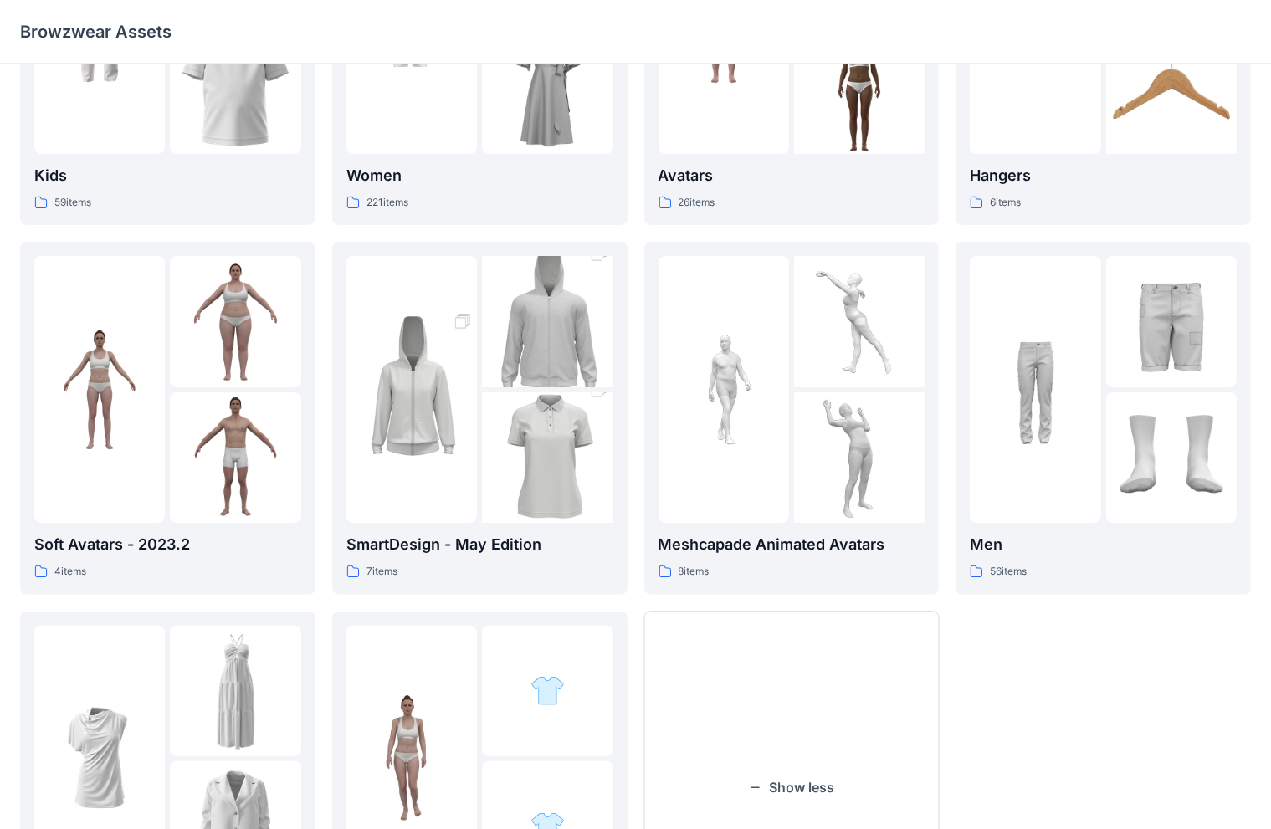
scroll to position [214, 0]
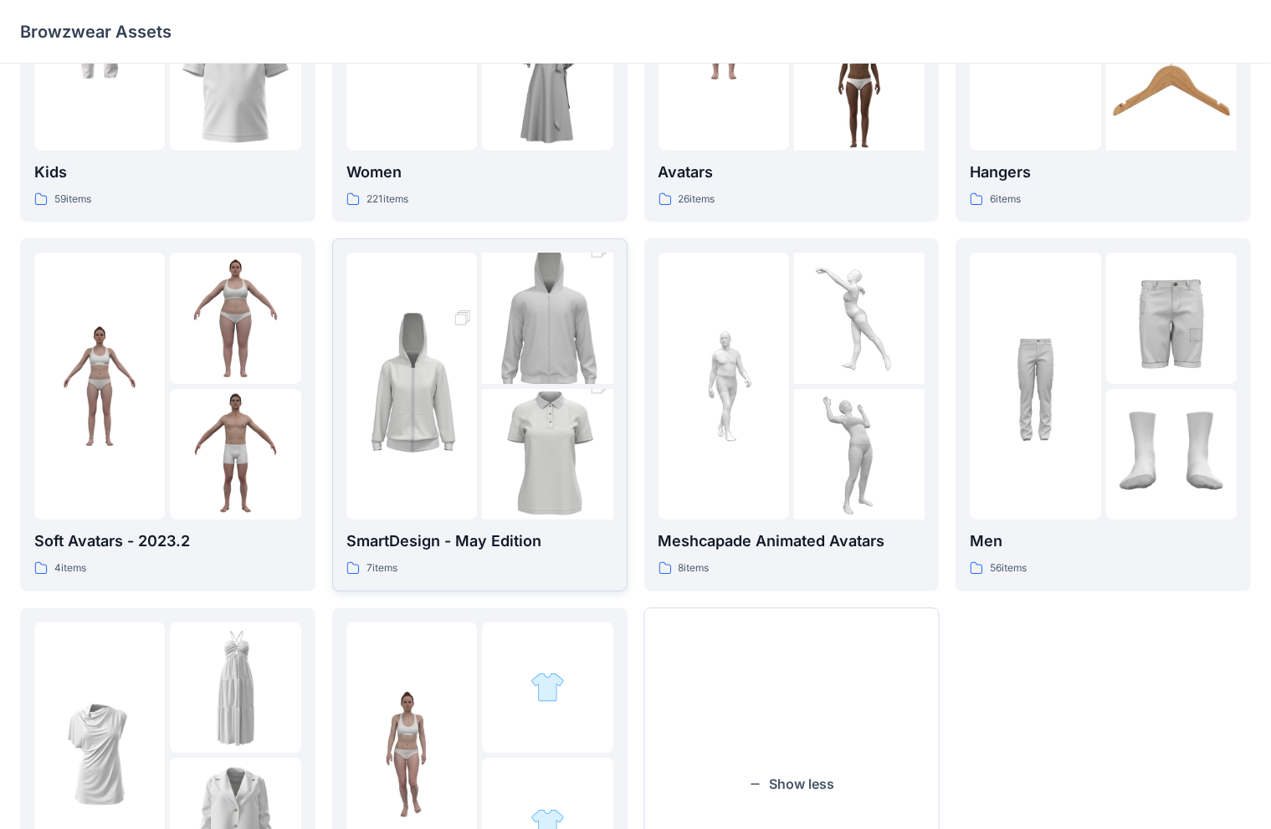
click at [475, 407] on img at bounding box center [411, 386] width 131 height 197
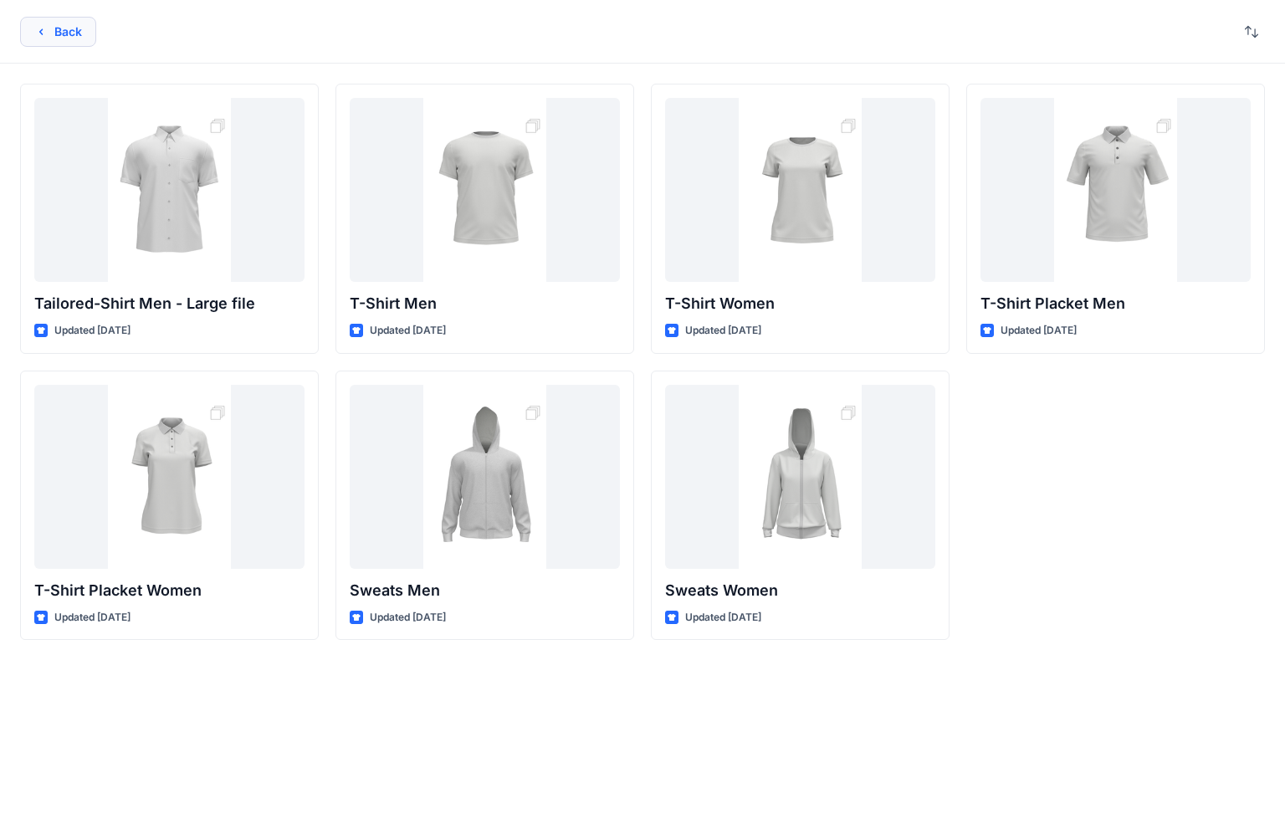
click at [47, 37] on button "Back" at bounding box center [58, 32] width 76 height 30
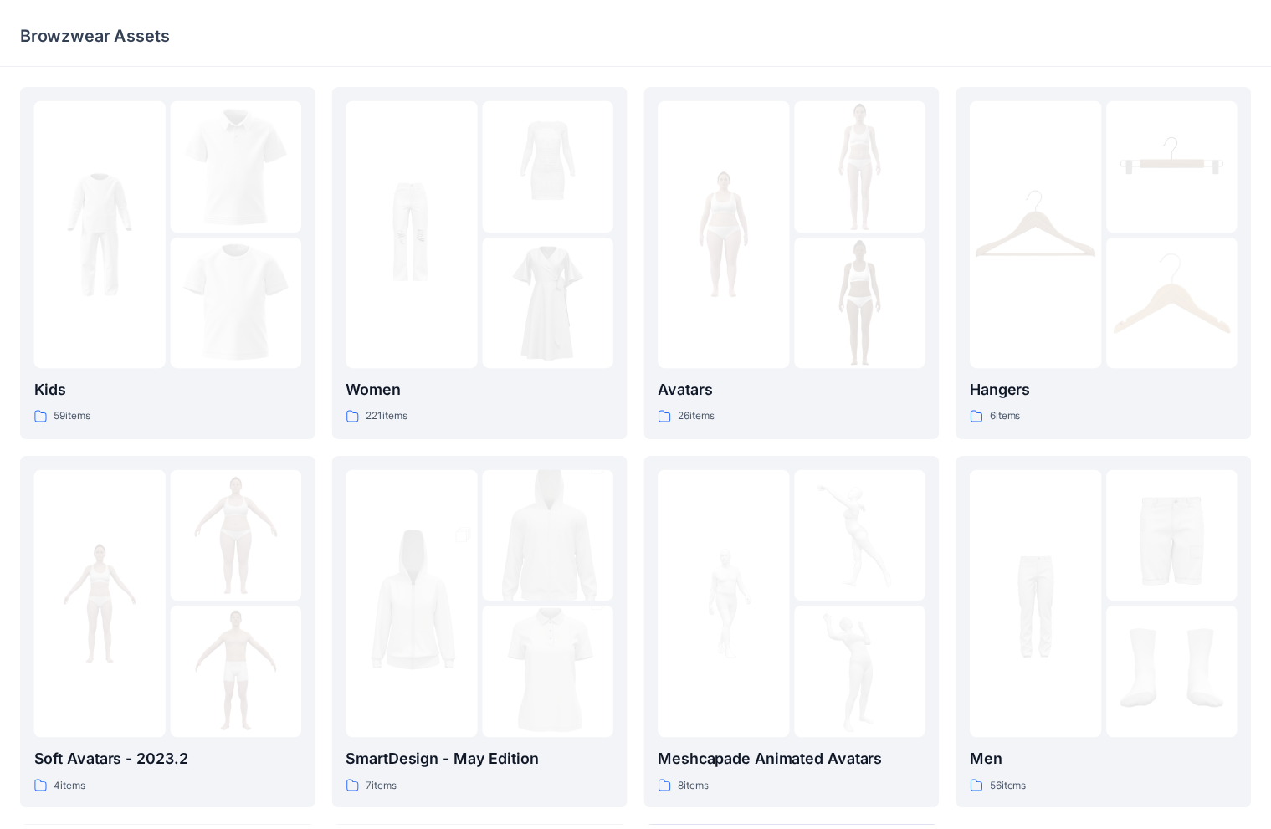
scroll to position [214, 0]
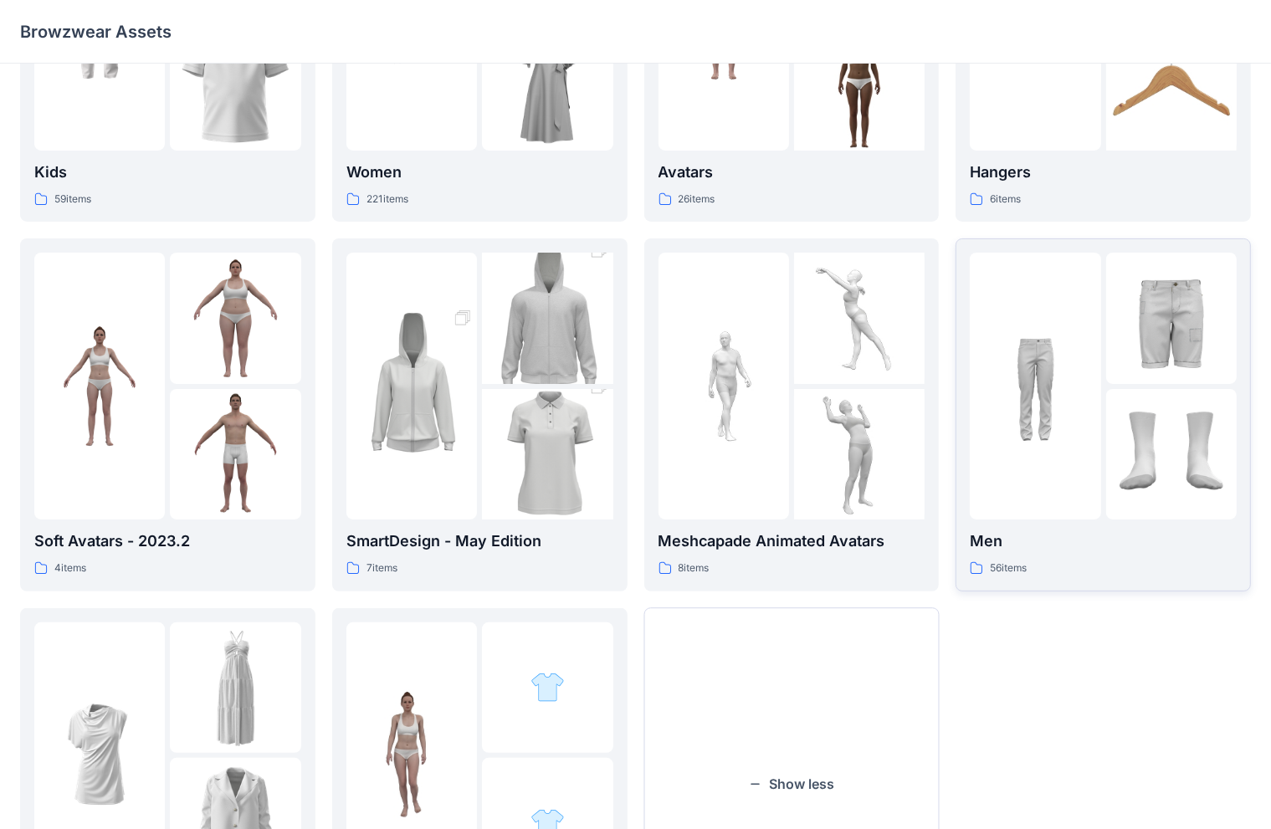
click at [836, 341] on img at bounding box center [1035, 385] width 131 height 131
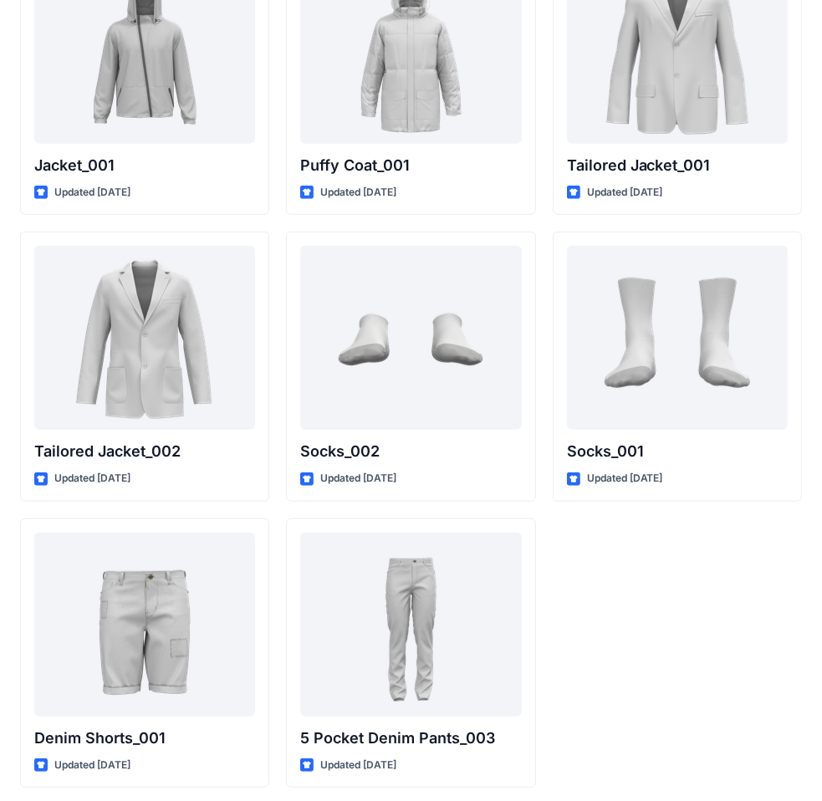
scroll to position [4724, 0]
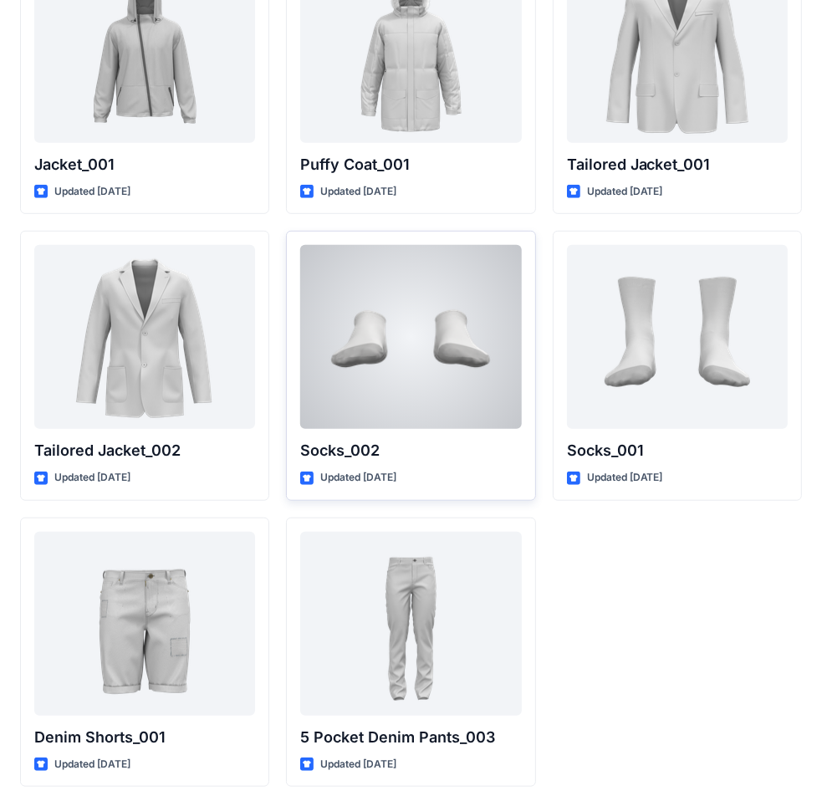
click at [313, 416] on div at bounding box center [410, 337] width 221 height 184
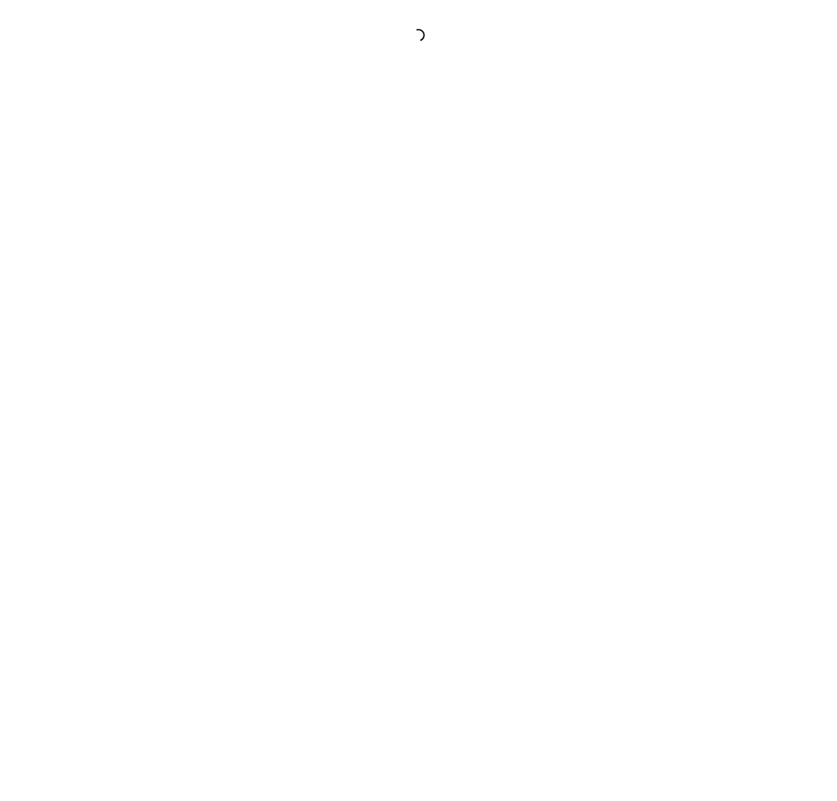
click at [313, 416] on div at bounding box center [418, 400] width 837 height 801
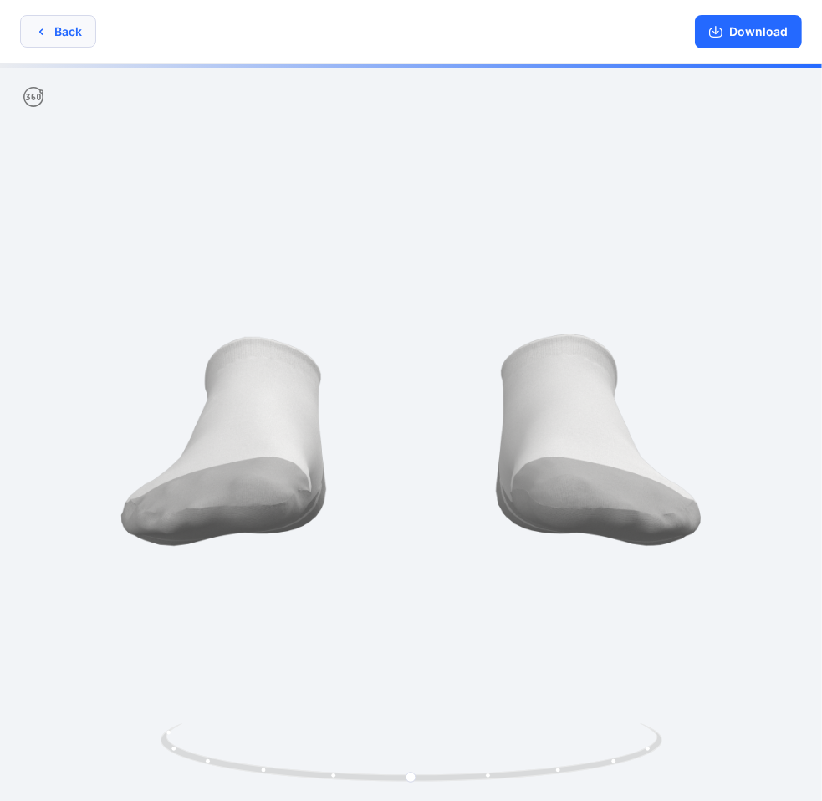
click at [62, 33] on button "Back" at bounding box center [58, 31] width 76 height 33
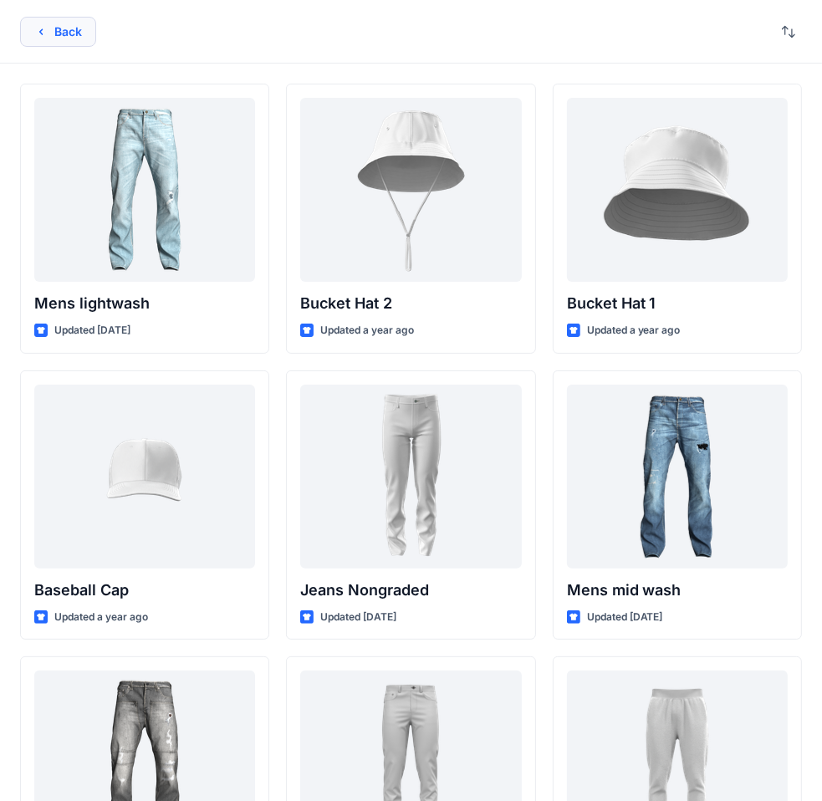
click at [54, 33] on button "Back" at bounding box center [58, 32] width 76 height 30
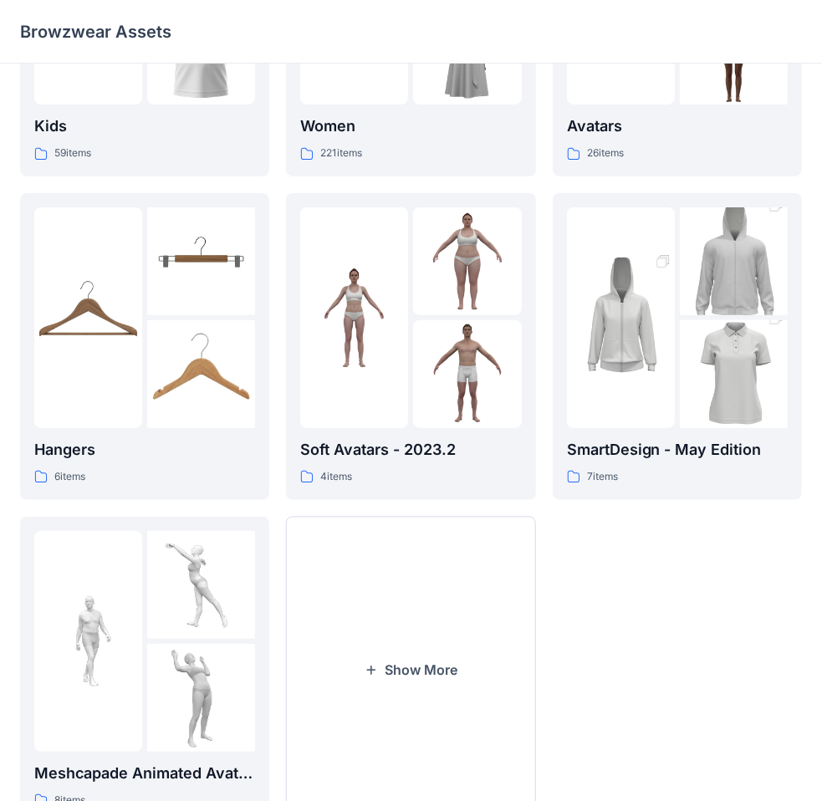
scroll to position [284, 0]
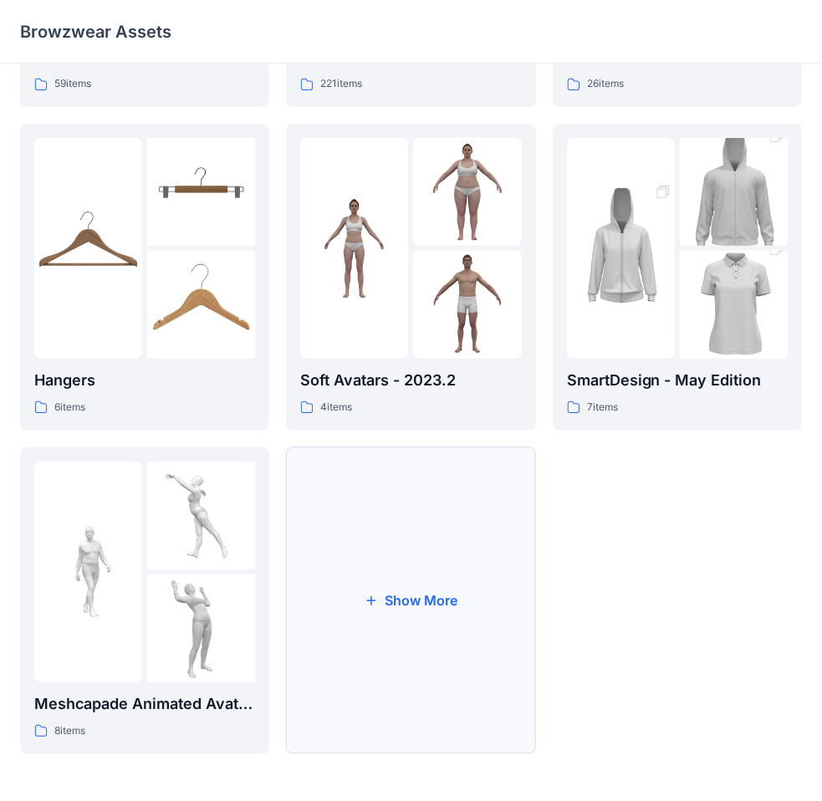
click at [426, 575] on button "Show More" at bounding box center [410, 601] width 249 height 307
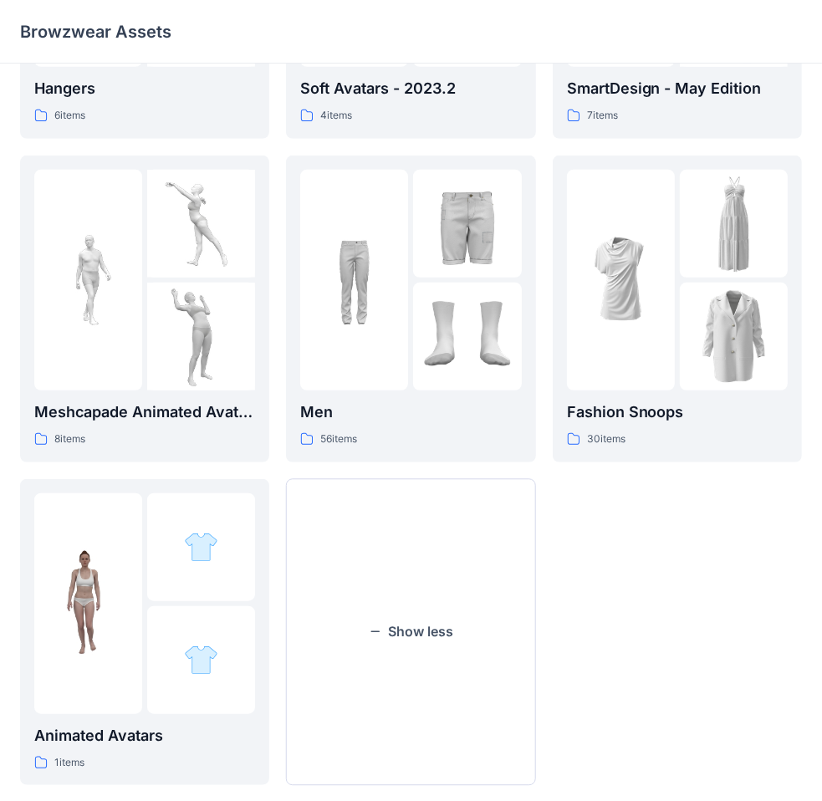
scroll to position [607, 0]
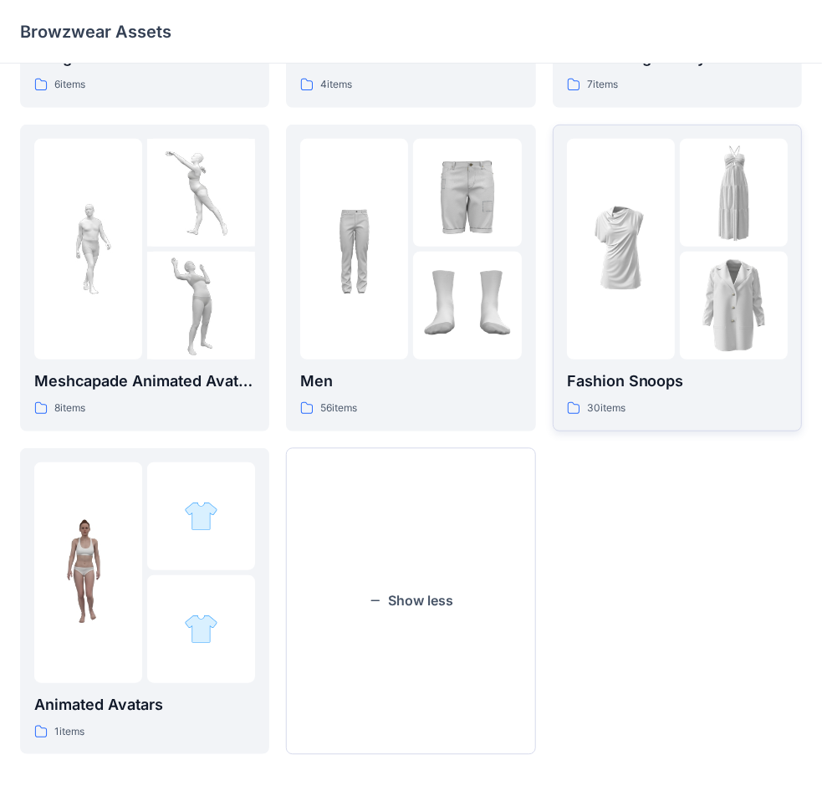
click at [683, 212] on img at bounding box center [734, 193] width 108 height 108
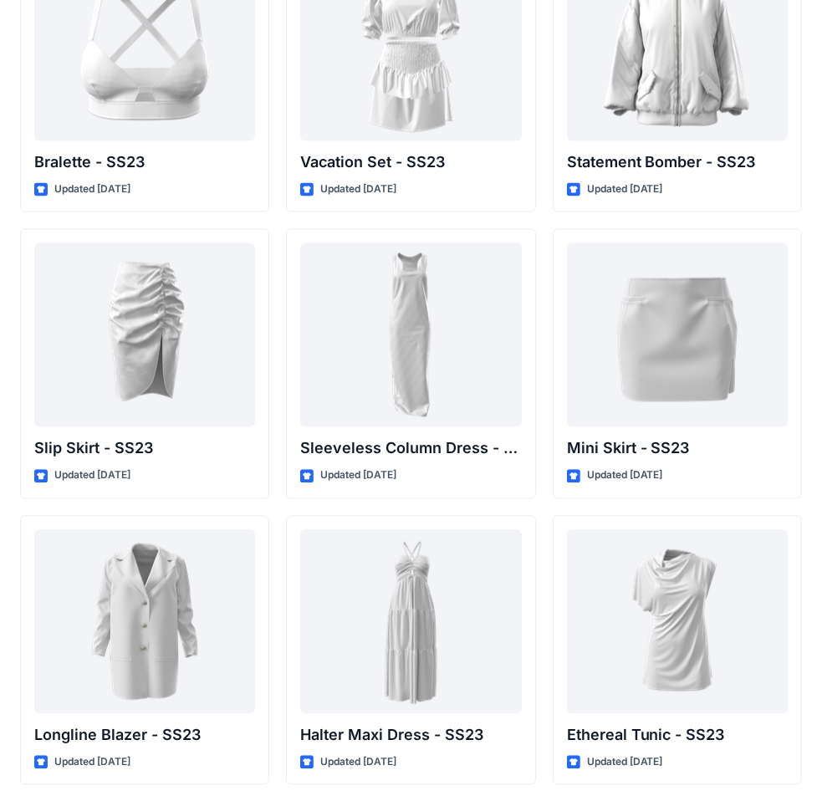
scroll to position [2148, 0]
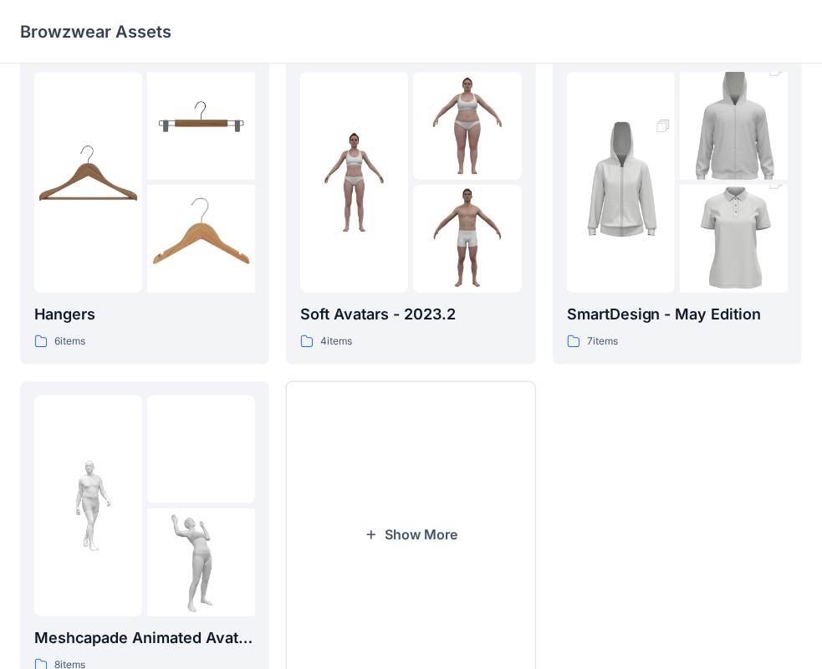
scroll to position [415, 0]
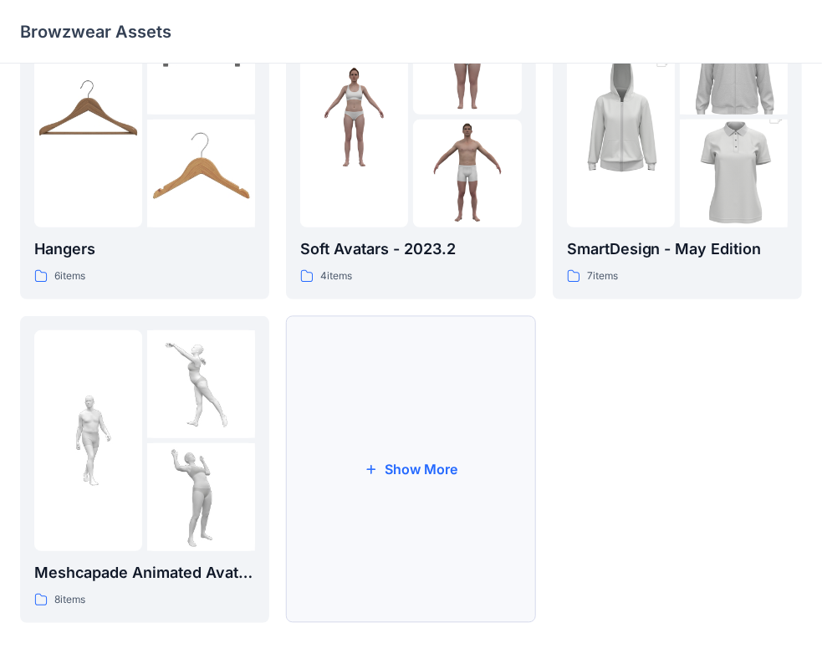
click at [400, 464] on button "Show More" at bounding box center [410, 469] width 249 height 307
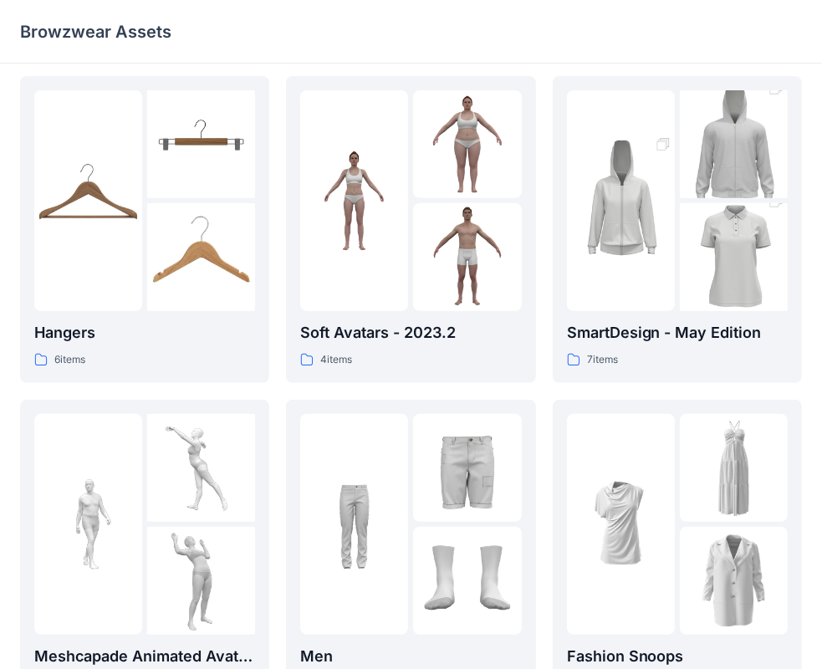
scroll to position [334, 0]
